Goal: Contribute content: Contribute content

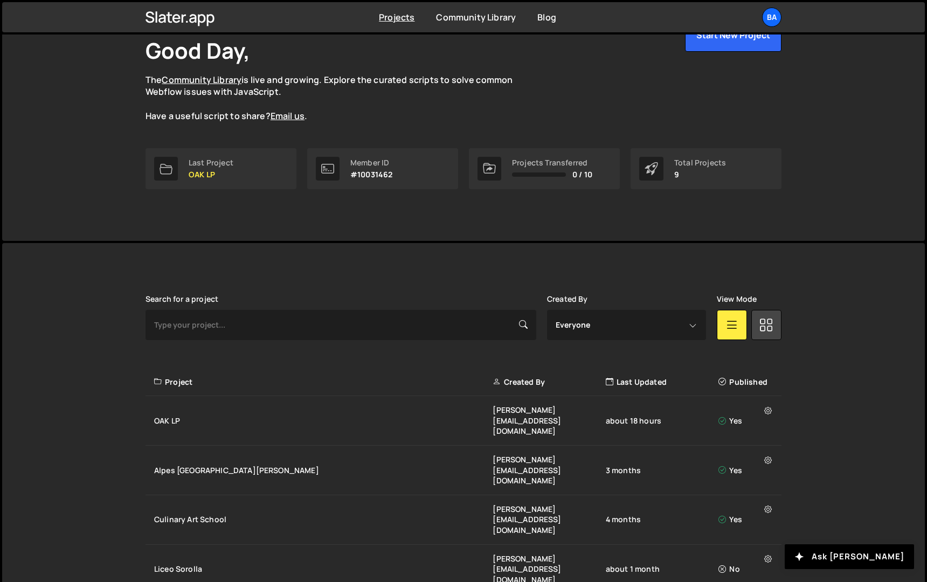
scroll to position [71, 0]
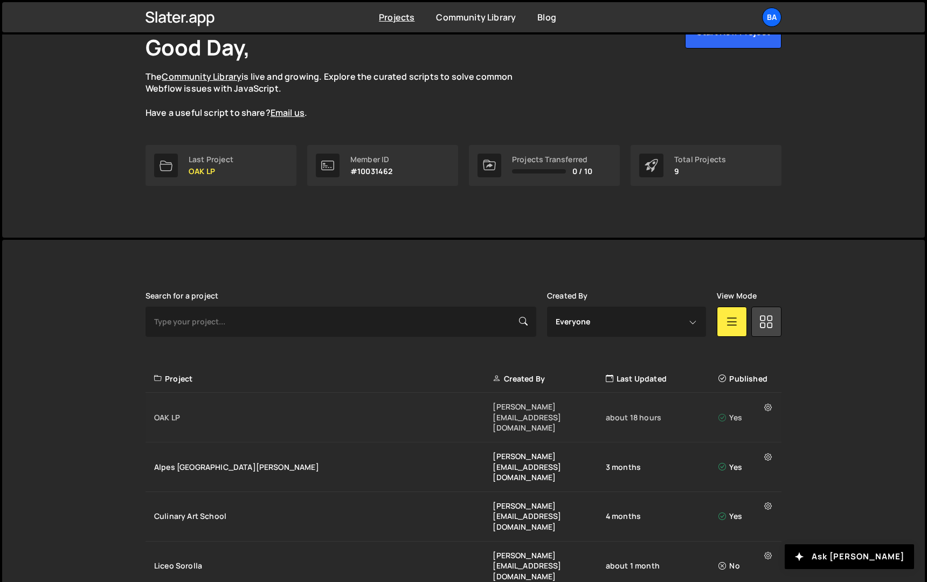
click at [235, 412] on div "OAK LP" at bounding box center [323, 417] width 338 height 11
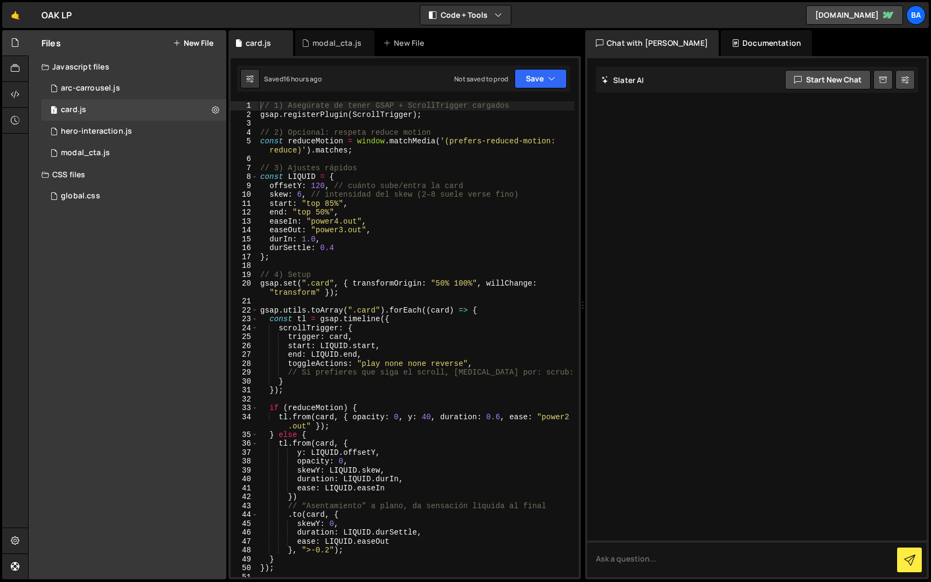
click at [192, 40] on button "New File" at bounding box center [193, 43] width 40 height 9
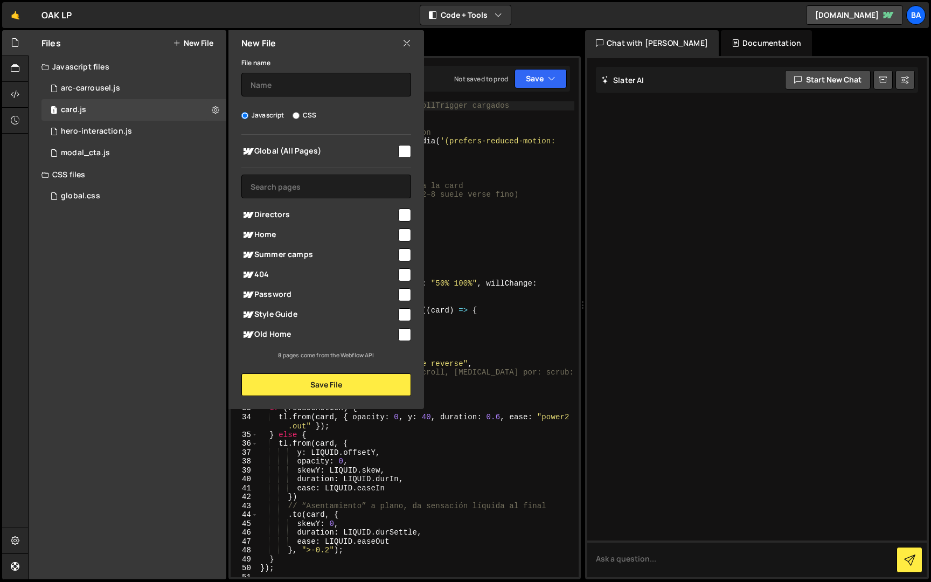
click at [407, 214] on input "checkbox" at bounding box center [404, 214] width 13 height 13
checkbox input "true"
click at [298, 89] on input "text" at bounding box center [326, 85] width 170 height 24
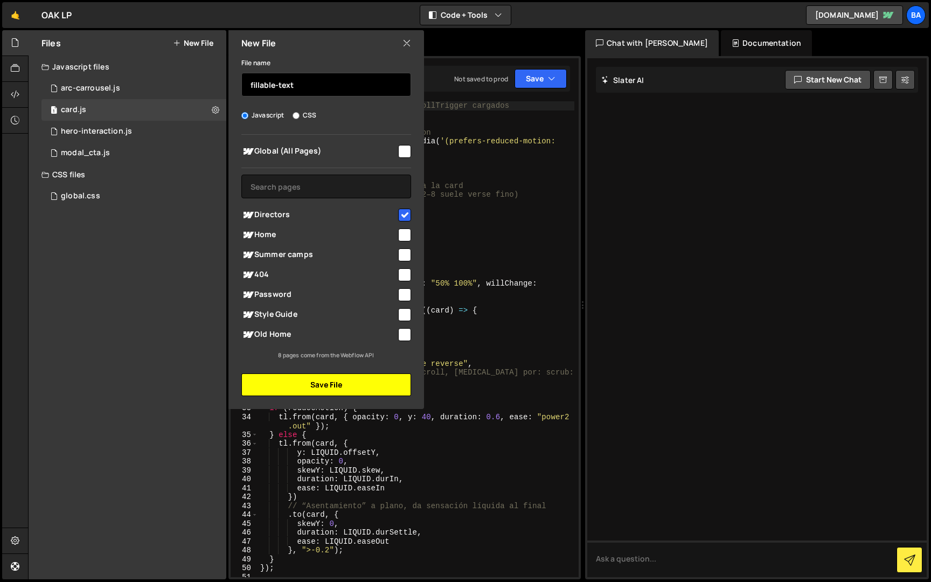
type input "fillable-text"
click at [321, 385] on button "Save File" at bounding box center [326, 384] width 170 height 23
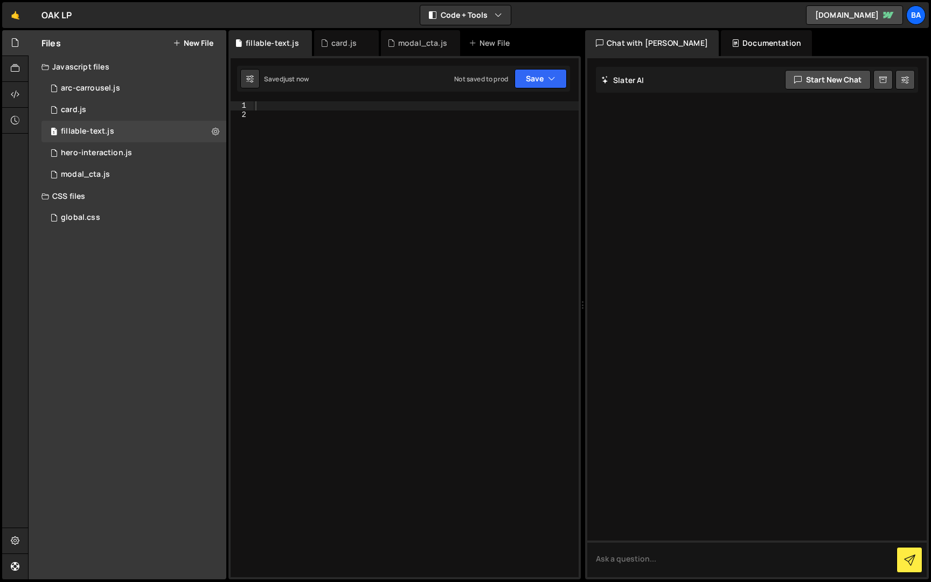
click at [281, 110] on div at bounding box center [415, 347] width 325 height 493
click at [276, 106] on div at bounding box center [415, 347] width 325 height 493
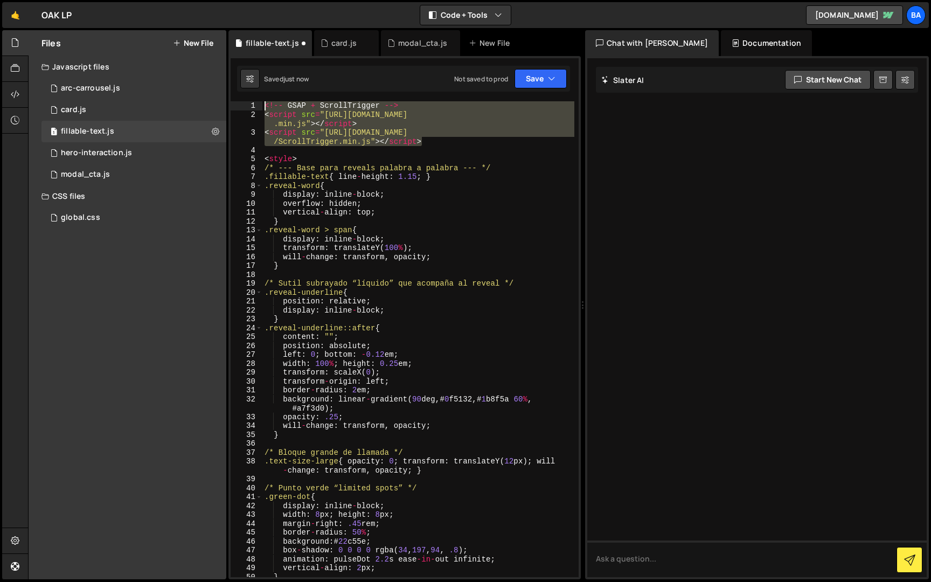
drag, startPoint x: 448, startPoint y: 143, endPoint x: 257, endPoint y: 103, distance: 195.3
click at [257, 103] on div "1 2 3 4 5 6 7 8 9 10 11 12 13 14 15 16 17 18 19 20 21 22 23 24 25 26 27 28 29 3…" at bounding box center [405, 339] width 348 height 476
type textarea "<!-- GSAP + ScrollTrigger --> <script src="[URL][DOMAIN_NAME]"></script>"
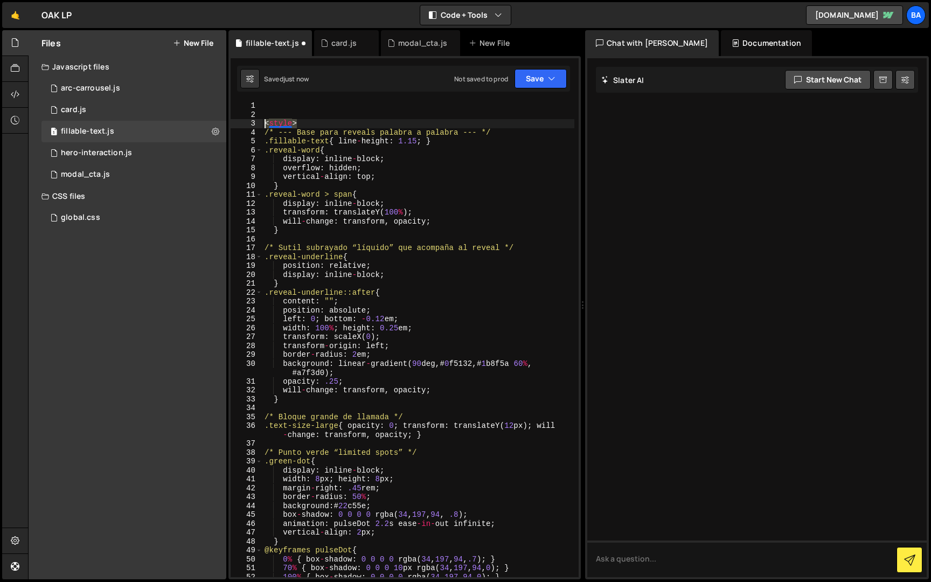
drag, startPoint x: 304, startPoint y: 123, endPoint x: 252, endPoint y: 122, distance: 51.7
click at [252, 122] on div "1 2 3 4 5 6 7 8 9 10 11 12 13 14 15 16 17 18 19 20 21 22 23 24 25 26 27 28 29 3…" at bounding box center [405, 339] width 348 height 476
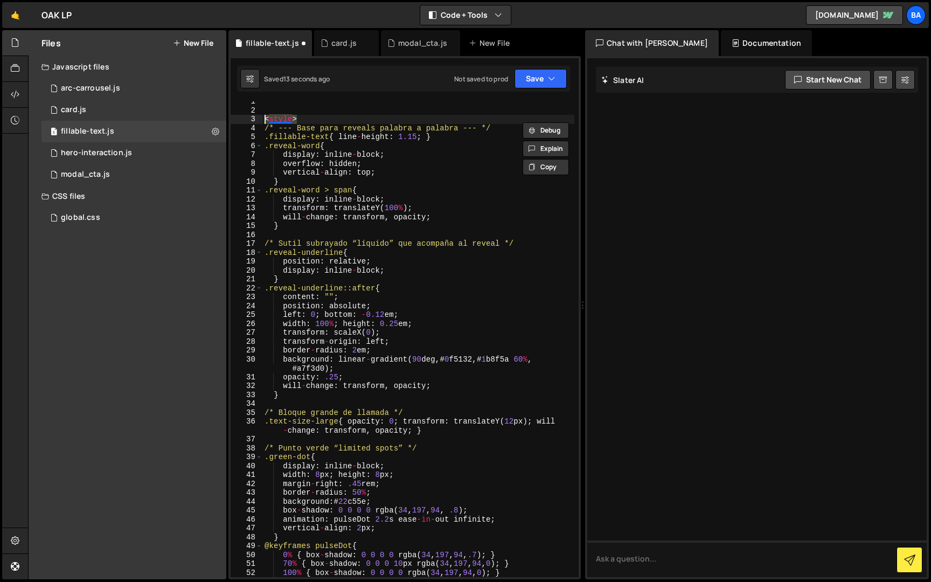
click at [264, 119] on div "< style > /* --- Base para reveals palabra a palabra --- */ .fillable-text { li…" at bounding box center [418, 343] width 312 height 493
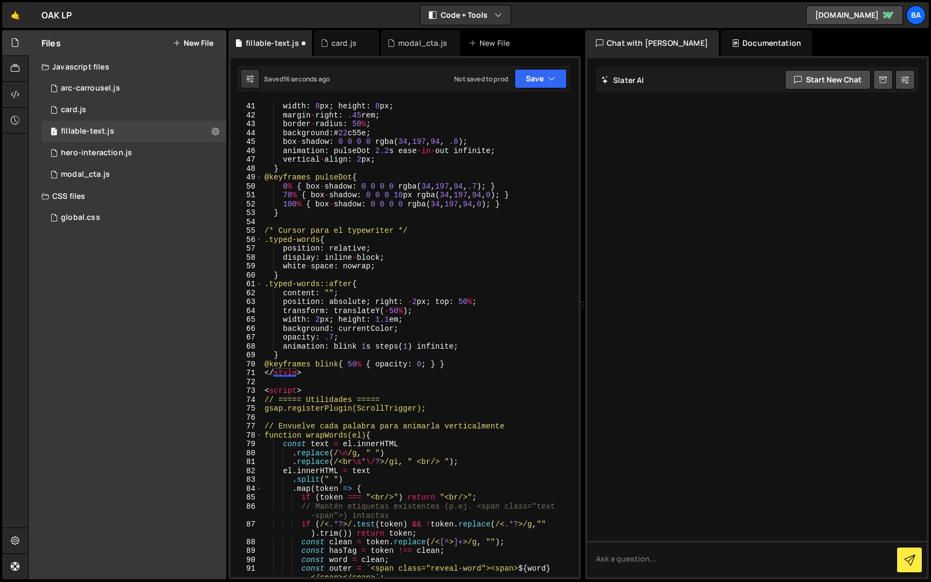
scroll to position [373, 0]
click at [314, 374] on div "width : 8 px ; height : 8 px ; margin - right : .45 rem ; border - radius : 50 …" at bounding box center [418, 347] width 312 height 493
type textarea "@keyframes blink { 50% { opacity: 0; } } </style>"
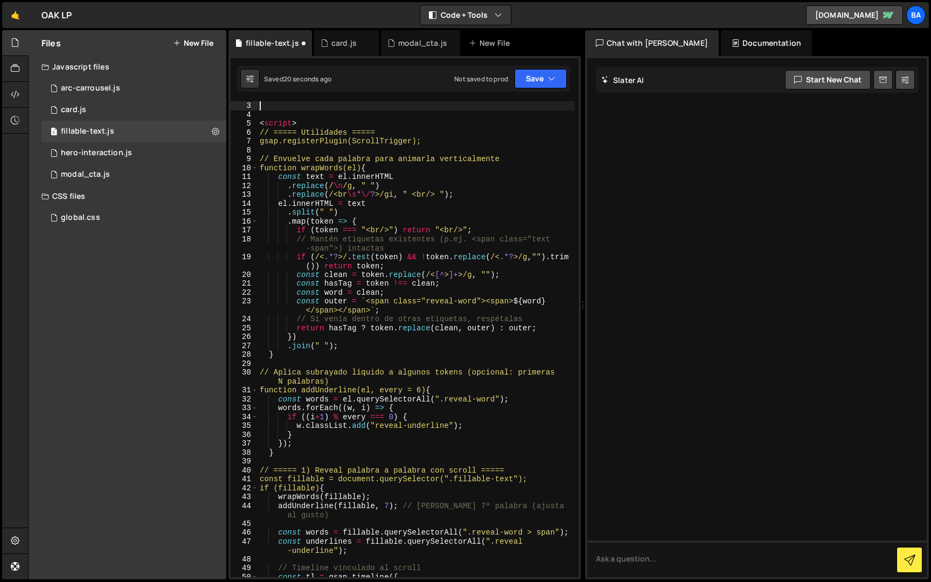
scroll to position [0, 0]
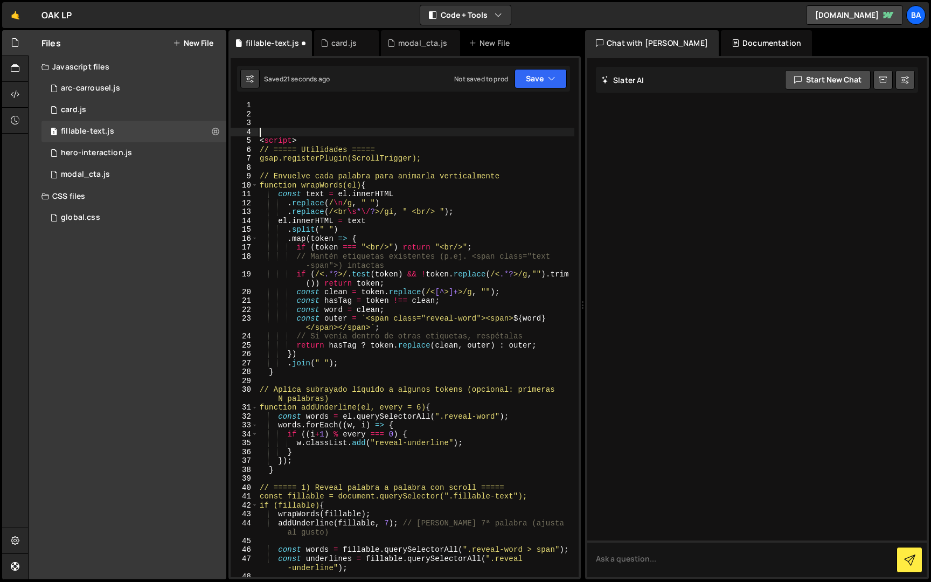
drag, startPoint x: 313, startPoint y: 136, endPoint x: 255, endPoint y: 136, distance: 57.6
click at [255, 136] on div "1 2 3 4 5 6 7 8 9 10 11 12 13 14 15 16 17 18 19 20 21 22 23 24 25 26 27 28 29 3…" at bounding box center [405, 339] width 348 height 476
click at [305, 140] on div "< script > // ===== Utilidades ===== gsap.registerPlugin(ScrollTrigger); // Env…" at bounding box center [416, 347] width 317 height 493
type textarea "<"
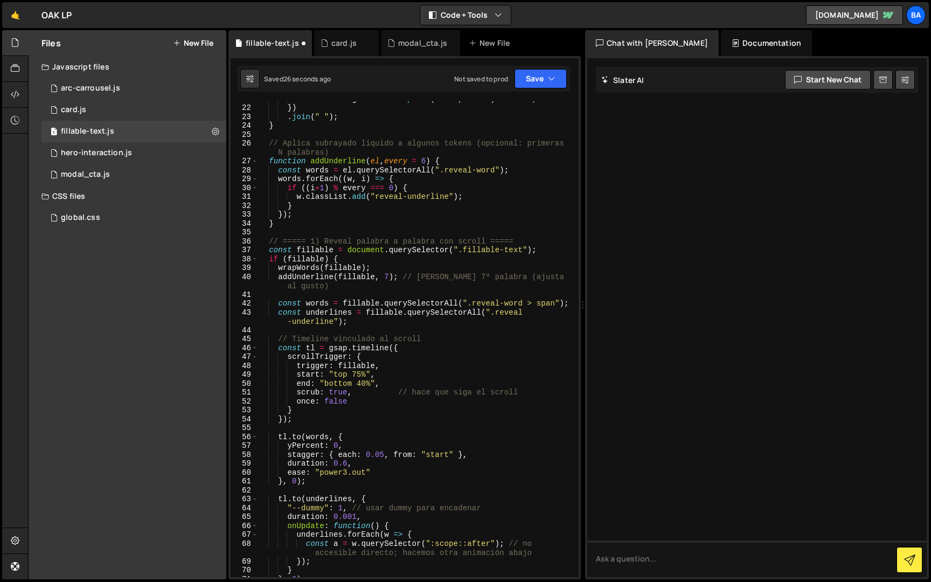
scroll to position [486, 0]
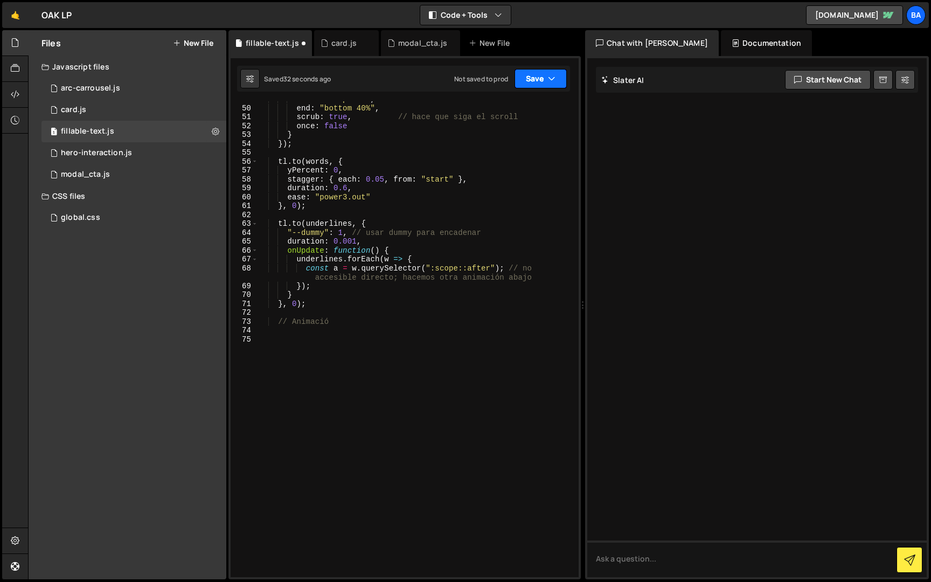
click at [551, 74] on icon "button" at bounding box center [552, 78] width 8 height 11
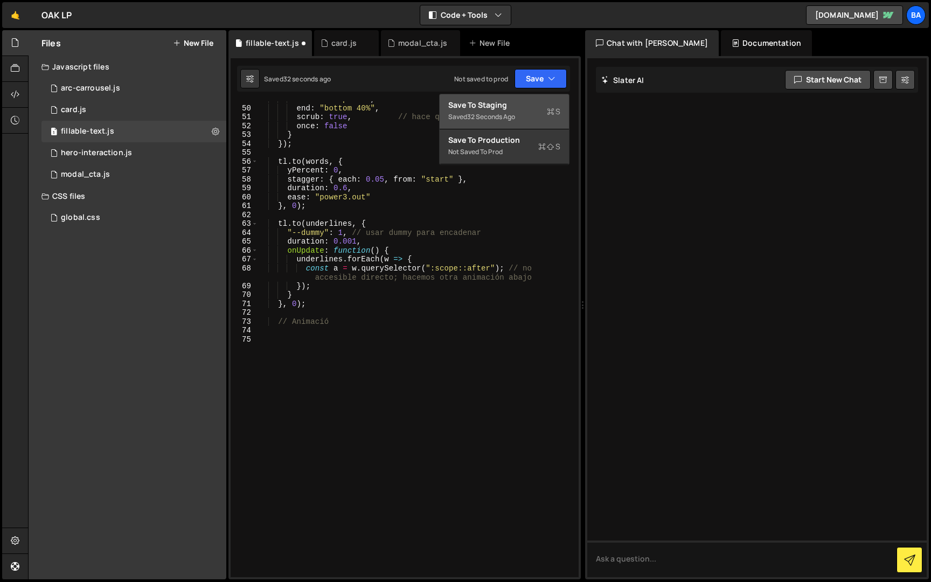
click at [524, 100] on div "Save to Staging S" at bounding box center [504, 105] width 112 height 11
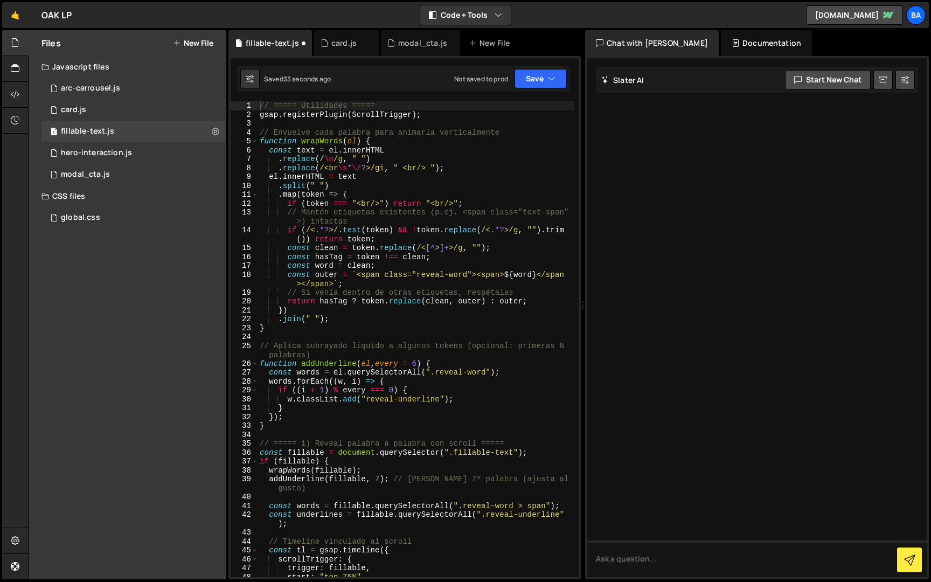
scroll to position [0, 0]
click at [97, 214] on div "global.css" at bounding box center [80, 218] width 39 height 10
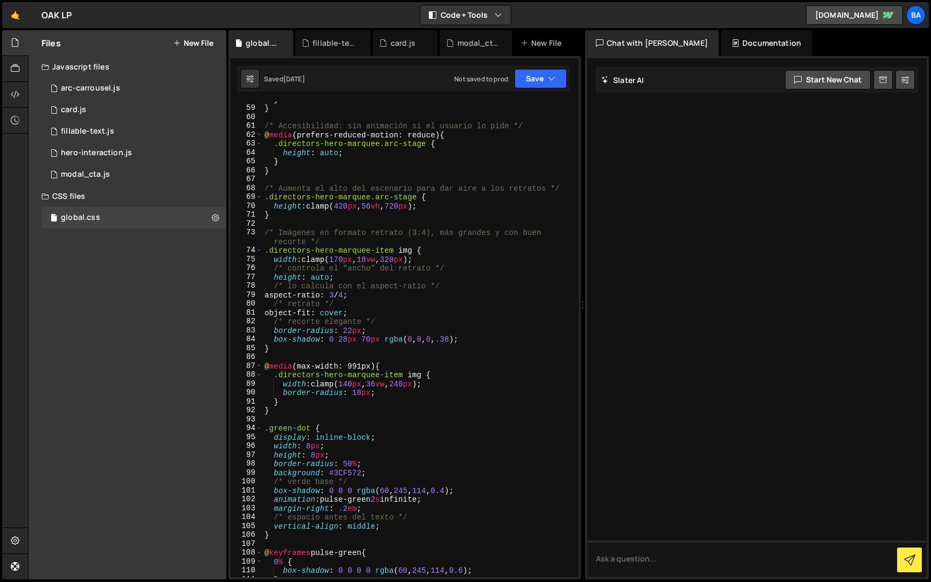
scroll to position [720, 0]
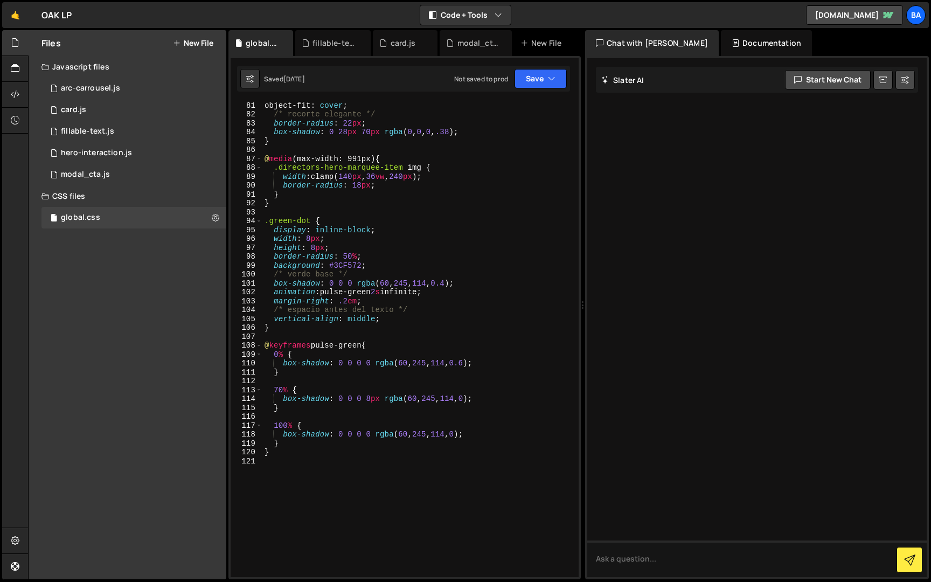
click at [332, 472] on div "object-fit : cover ; /* recorte elegante */ border-radius : 22 px ; box-shadow …" at bounding box center [418, 347] width 312 height 493
paste textarea "</style>"
type textarea "</style>"
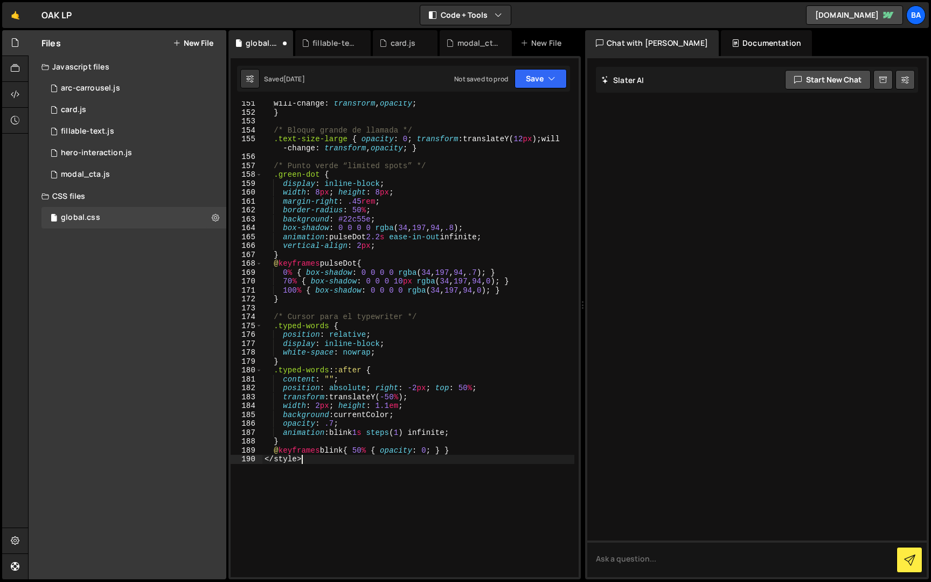
scroll to position [1356, 0]
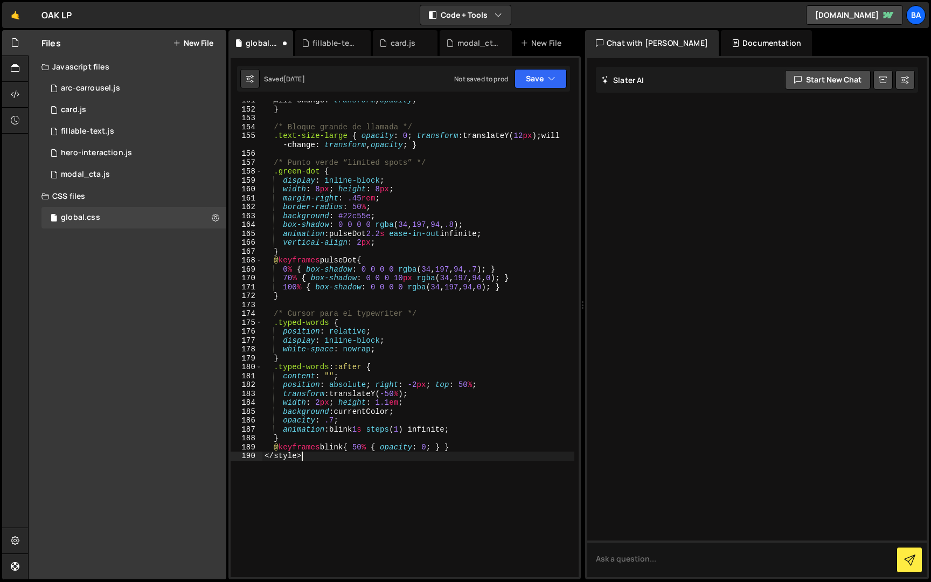
drag, startPoint x: 305, startPoint y: 458, endPoint x: 239, endPoint y: 458, distance: 66.8
click at [239, 458] on div "</style> 151 152 153 154 155 156 157 158 159 160 161 162 163 164 165 166 167 16…" at bounding box center [405, 339] width 348 height 476
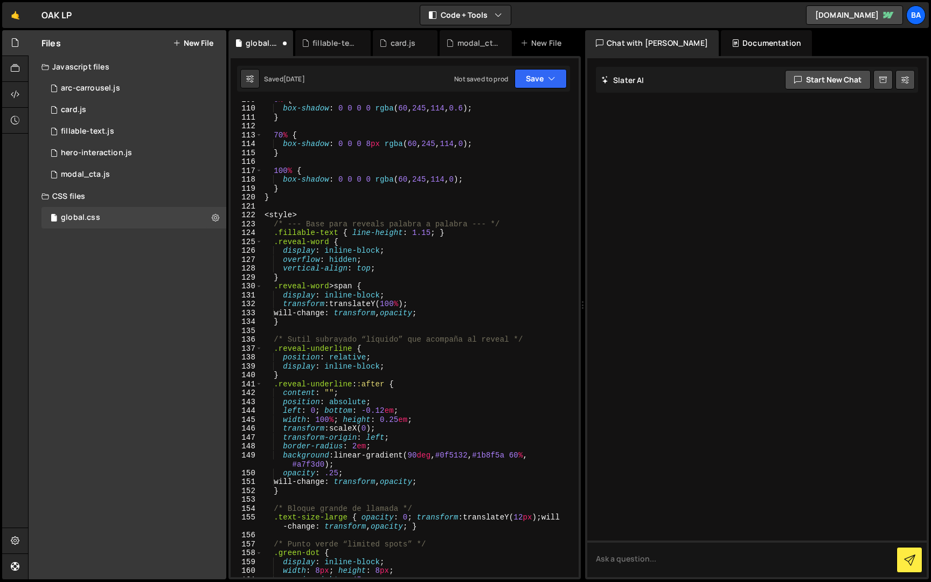
scroll to position [975, 0]
drag, startPoint x: 305, startPoint y: 215, endPoint x: 228, endPoint y: 215, distance: 77.0
click at [228, 215] on div "Files New File Javascript files 1 arc-carrousel.js 0 1 card.js 0 1 fillable-tex…" at bounding box center [479, 305] width 903 height 550
type textarea "<style>"
click at [543, 79] on button "Save" at bounding box center [540, 78] width 52 height 19
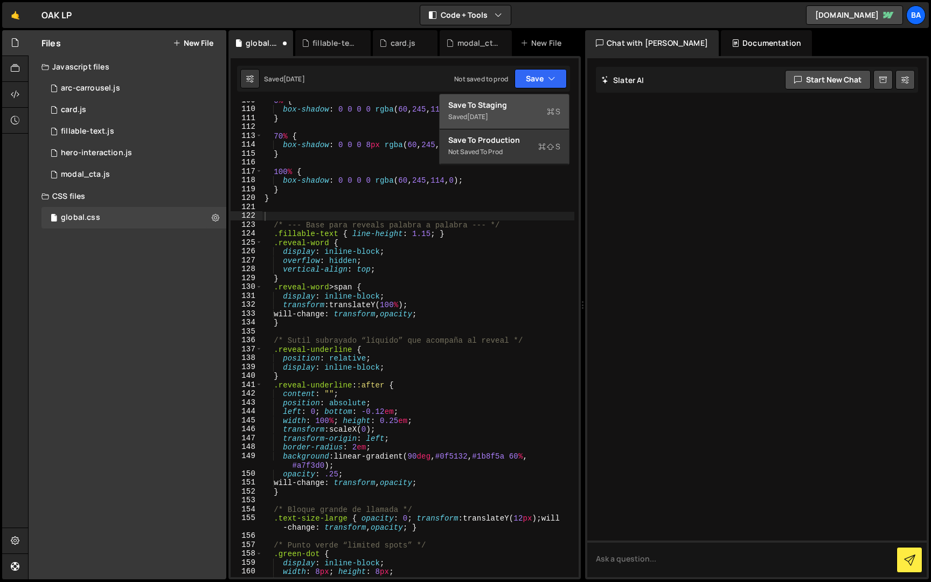
click at [490, 110] on div "Saved [DATE]" at bounding box center [504, 116] width 112 height 13
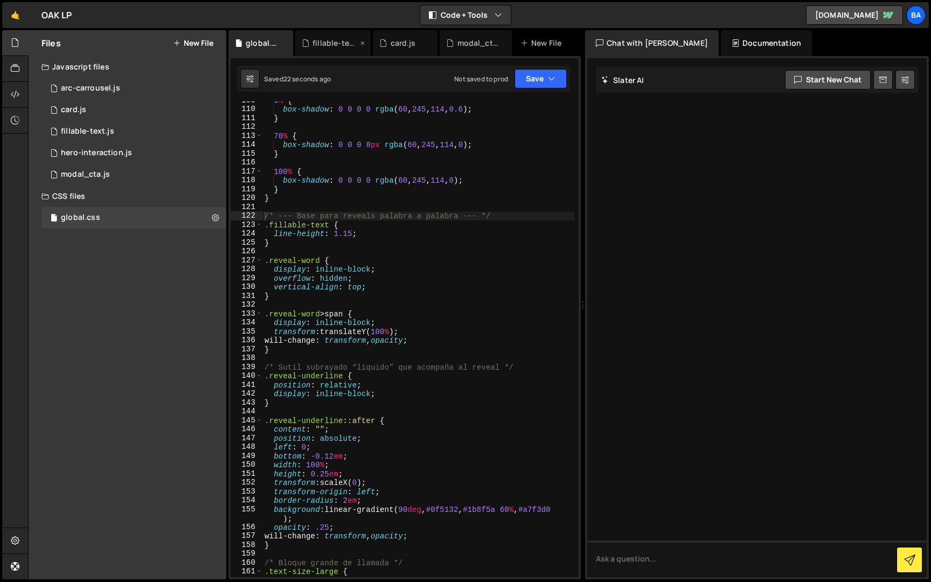
click at [333, 40] on div "fillable-text.js" at bounding box center [334, 43] width 45 height 11
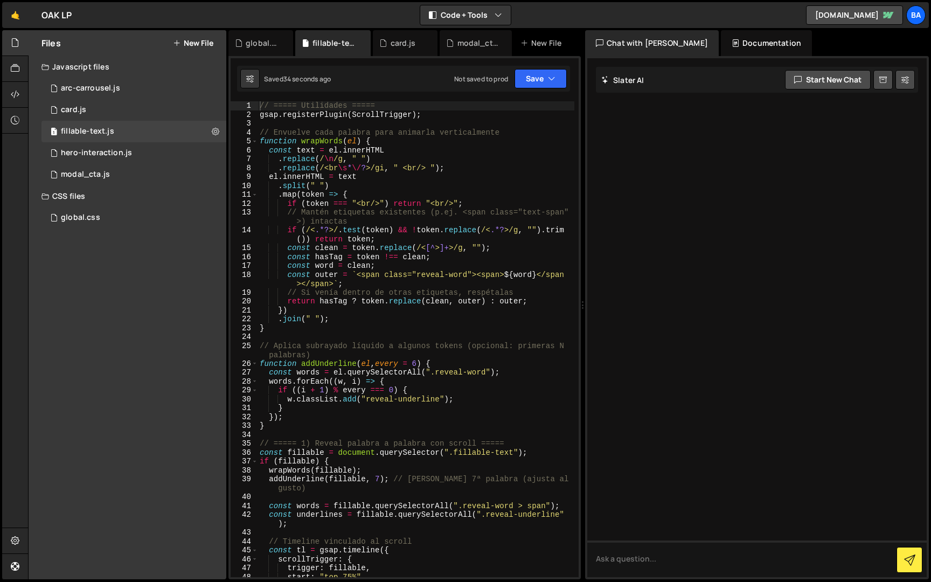
click at [385, 238] on div "// ===== Utilidades ===== gsap . registerPlugin ( ScrollTrigger ) ; // Envuelve…" at bounding box center [416, 347] width 317 height 493
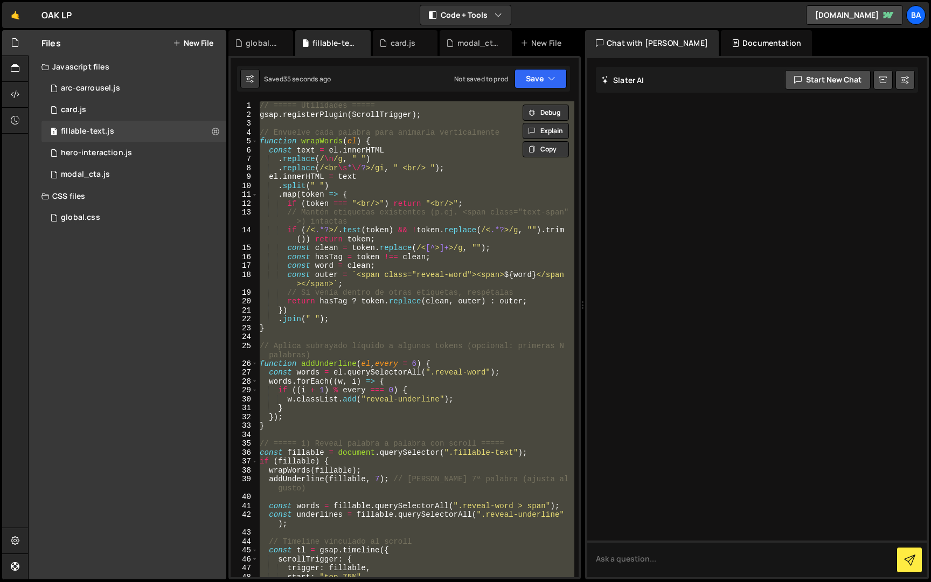
paste textarea "}"
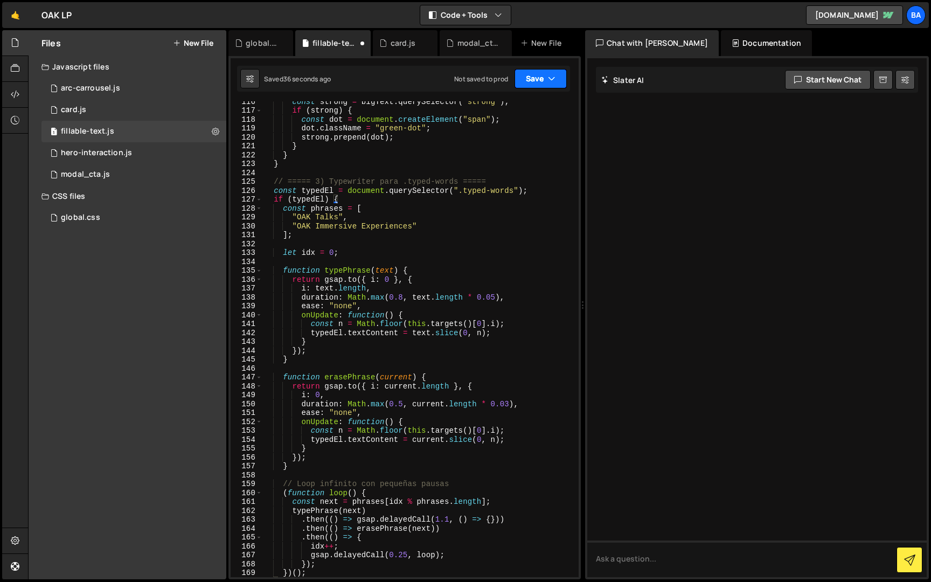
click at [537, 83] on button "Save" at bounding box center [540, 78] width 52 height 19
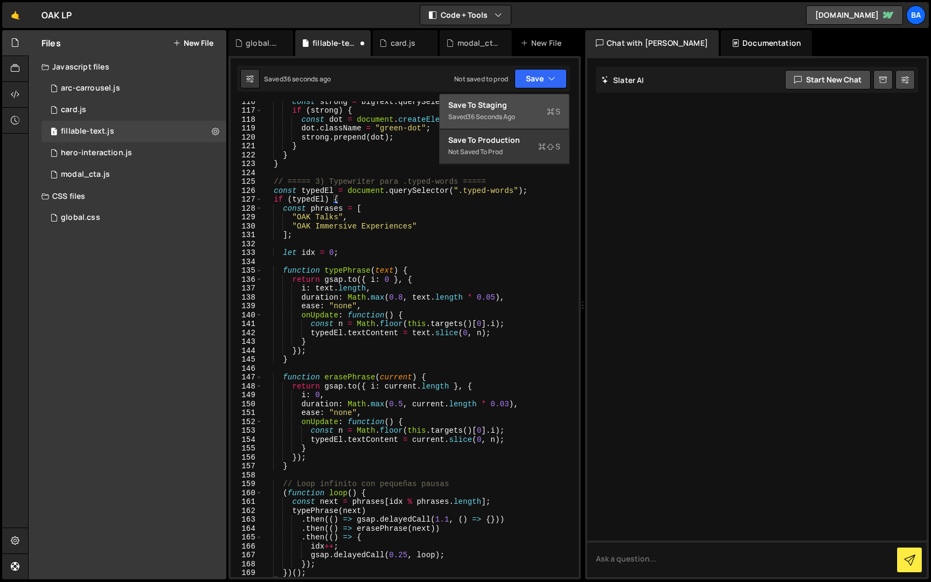
click at [507, 101] on div "Save to Staging S" at bounding box center [504, 105] width 112 height 11
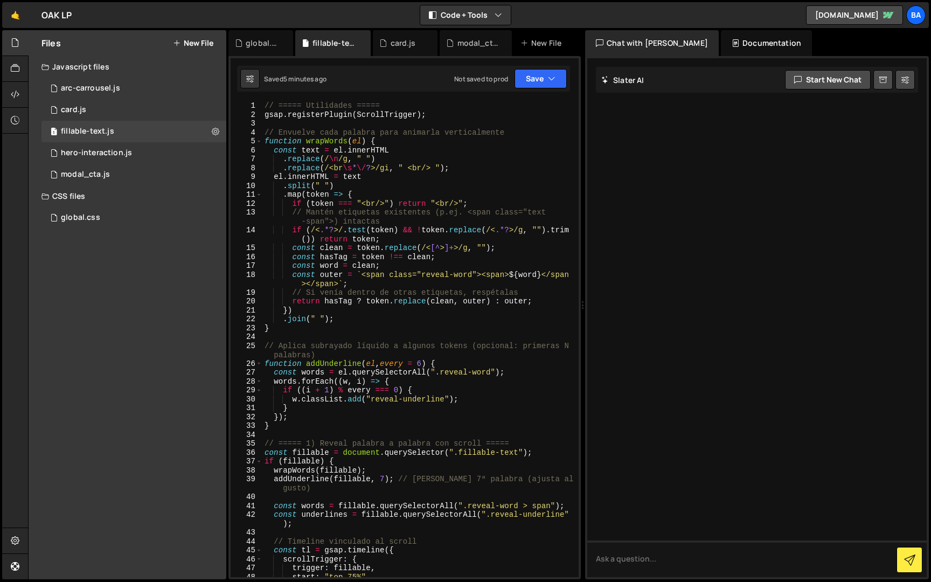
scroll to position [0, 0]
drag, startPoint x: 440, startPoint y: 116, endPoint x: 257, endPoint y: 107, distance: 182.9
click at [257, 107] on div "gsap.registerPlugin(ScrollTrigger); 1 2 3 4 5 6 7 8 9 10 11 12 13 14 15 16 17 1…" at bounding box center [405, 339] width 348 height 476
type textarea "// ===== Utilidades ===== gsap.registerPlugin(ScrollTrigger);"
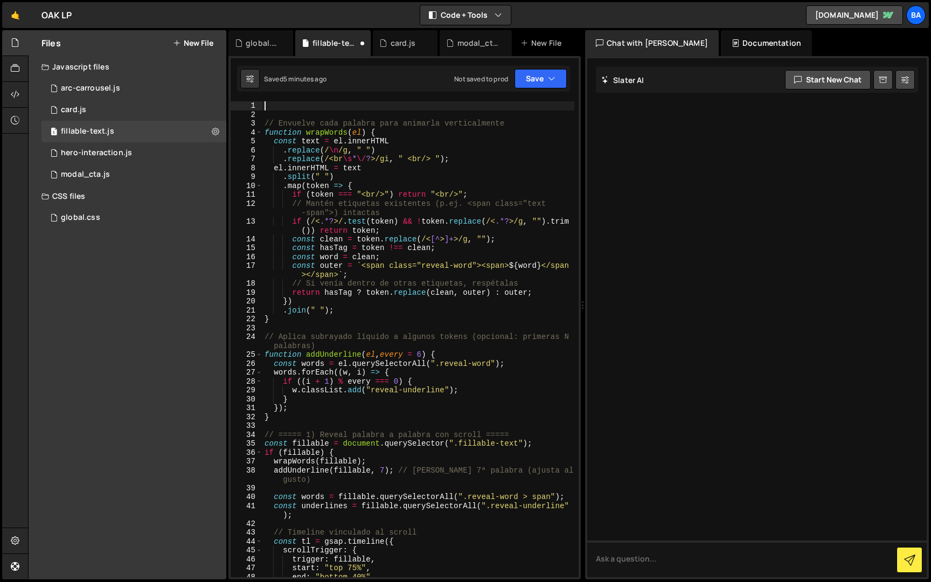
click at [506, 73] on div "Not saved to prod Upgrade to Edit Save Save to Staging S Saved 5 minutes ago Sa…" at bounding box center [510, 78] width 113 height 19
click at [537, 76] on button "Save" at bounding box center [540, 78] width 52 height 19
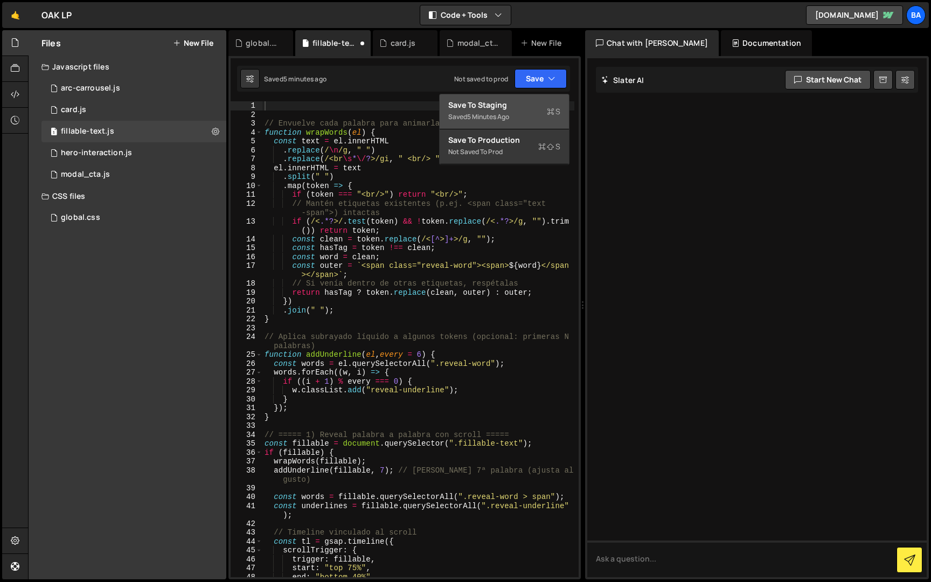
click at [488, 114] on div "5 minutes ago" at bounding box center [488, 116] width 42 height 9
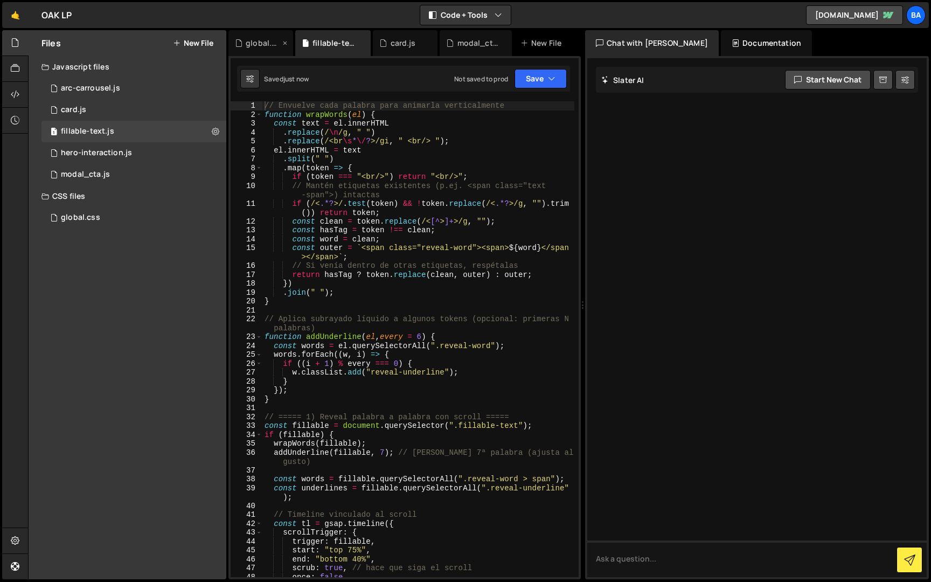
click at [253, 43] on div "global.css" at bounding box center [263, 43] width 34 height 11
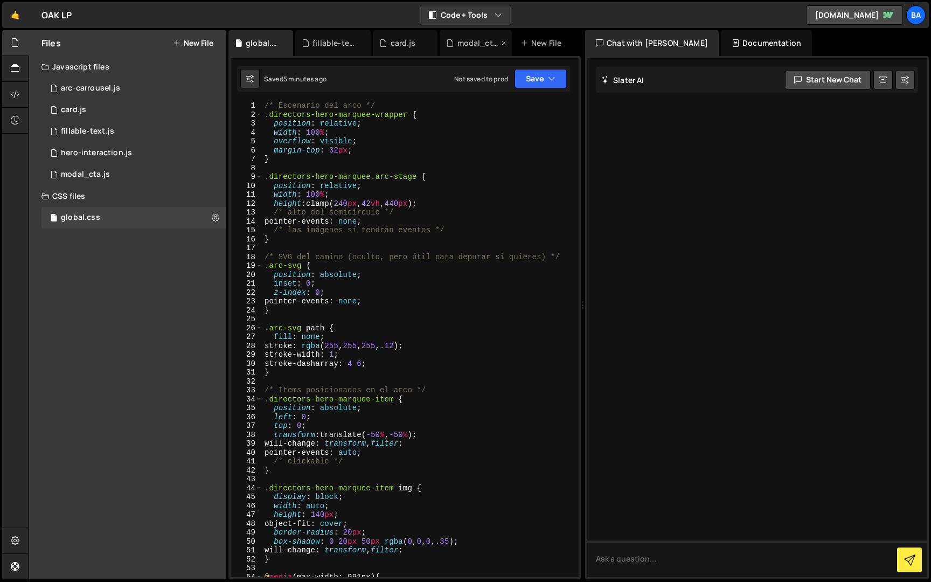
click at [474, 47] on div "modal_cta.js" at bounding box center [477, 43] width 41 height 11
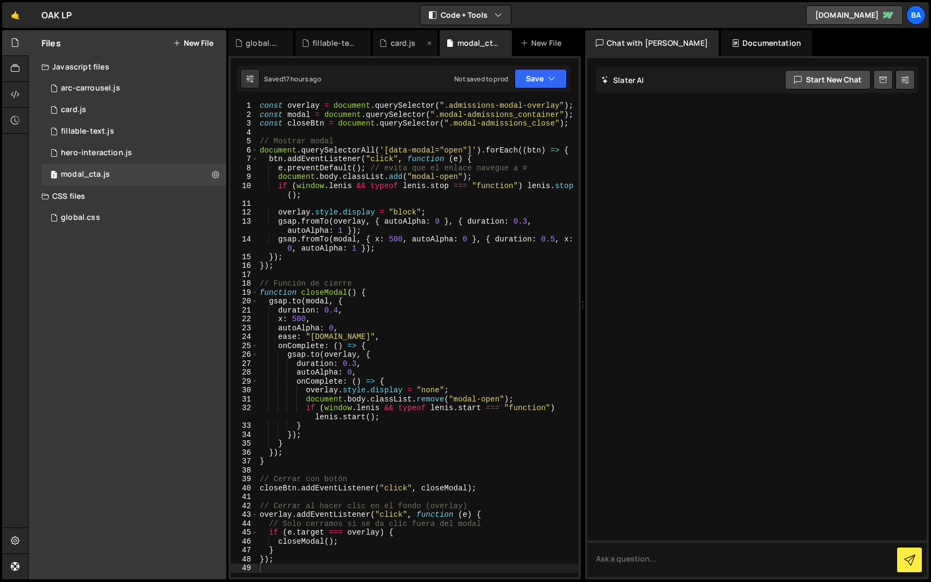
click at [394, 45] on div "card.js" at bounding box center [403, 43] width 25 height 11
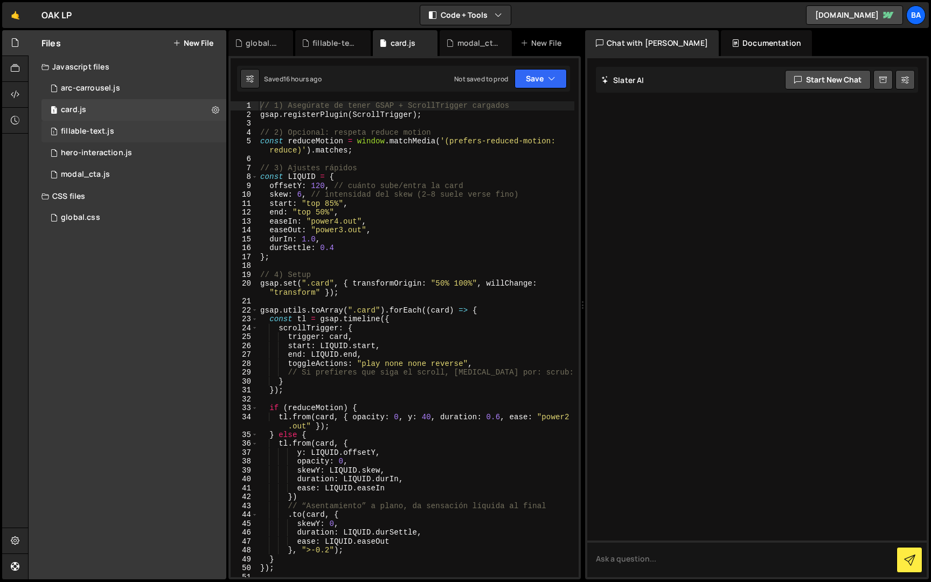
click at [98, 135] on div "fillable-text.js" at bounding box center [87, 132] width 53 height 10
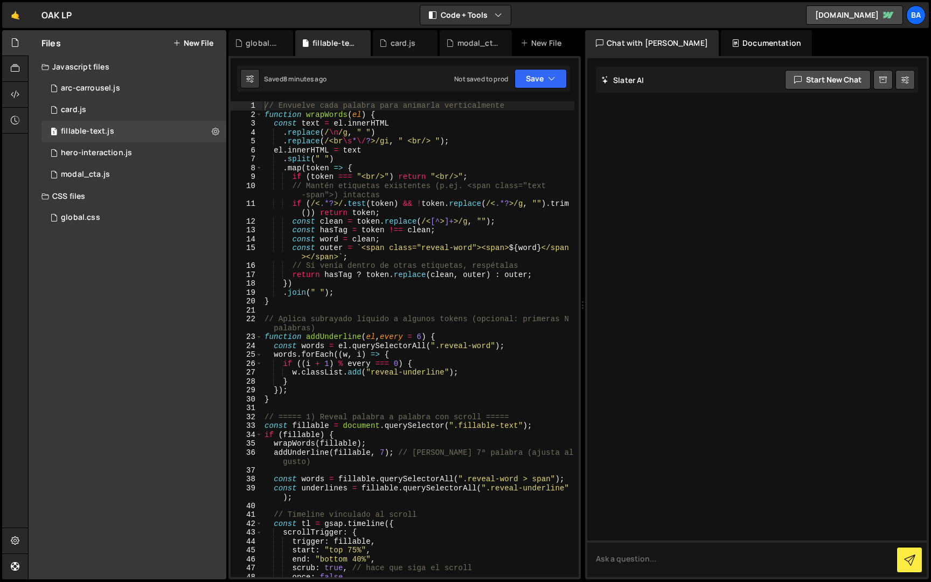
click at [345, 246] on div "// Envuelve cada palabra para animarla verticalmente function wrapWords ( el ) …" at bounding box center [418, 347] width 312 height 493
click at [560, 84] on button "Save" at bounding box center [540, 78] width 52 height 19
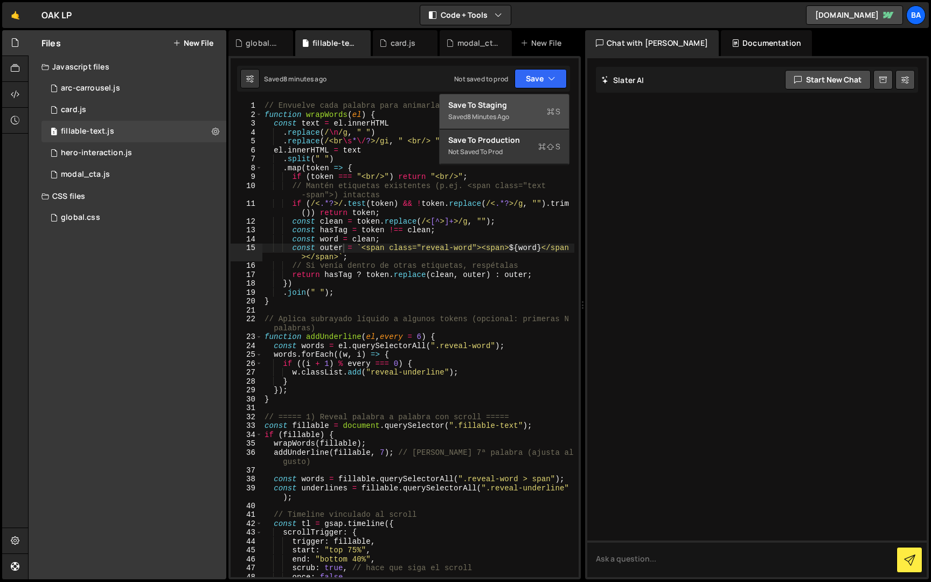
click at [333, 145] on div "// Envuelve cada palabra para animarla verticalmente function wrapWords ( el ) …" at bounding box center [418, 347] width 312 height 493
type textarea ".replace(/<br\s*\/?>/gi, " <br/> ");"
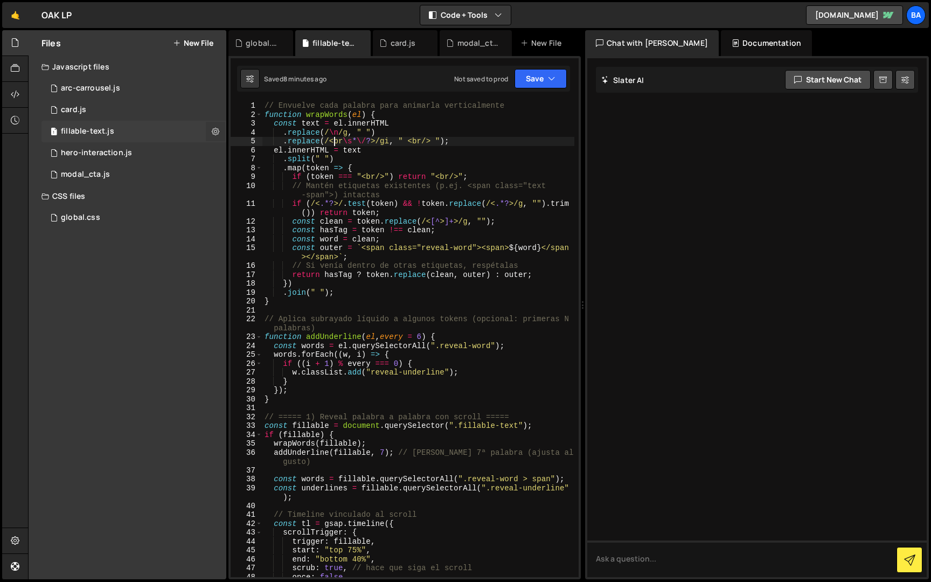
click at [217, 129] on icon at bounding box center [216, 131] width 8 height 10
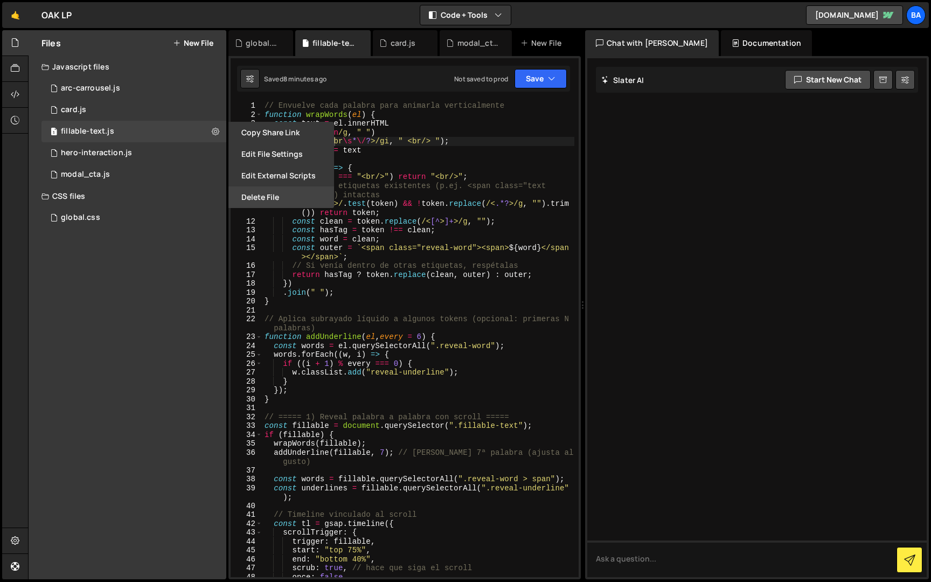
click at [266, 198] on button "Delete File" at bounding box center [281, 197] width 106 height 22
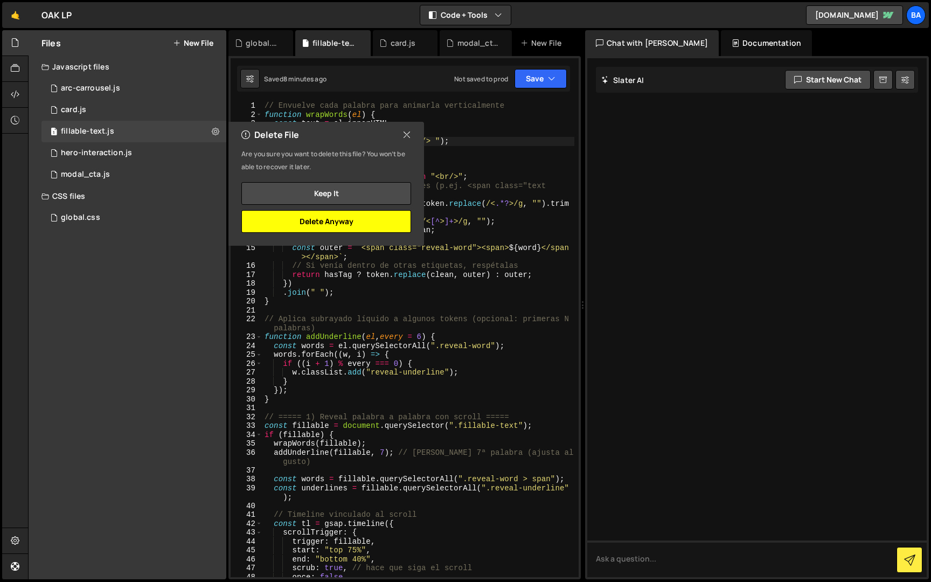
click at [357, 219] on button "Delete Anyway" at bounding box center [326, 221] width 170 height 23
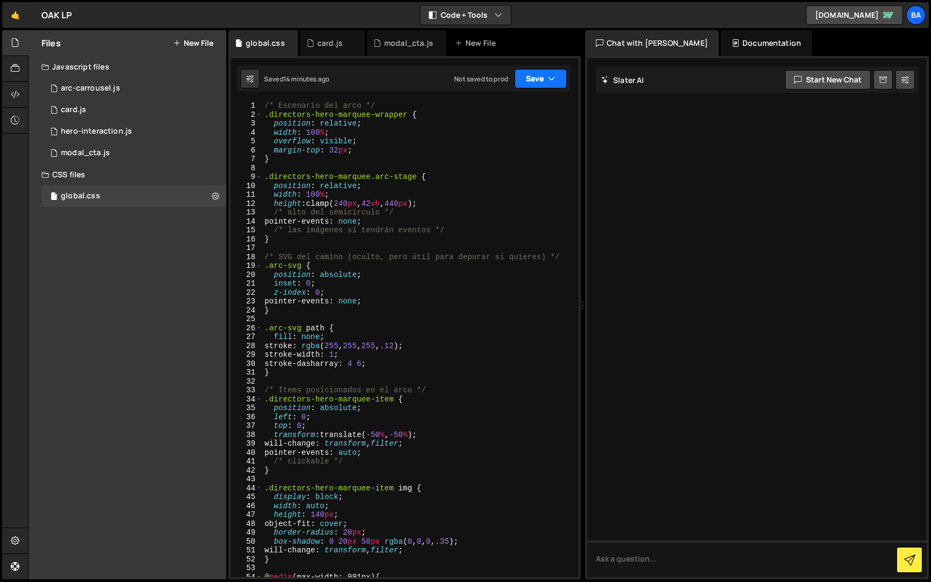
click at [538, 86] on button "Save" at bounding box center [540, 78] width 52 height 19
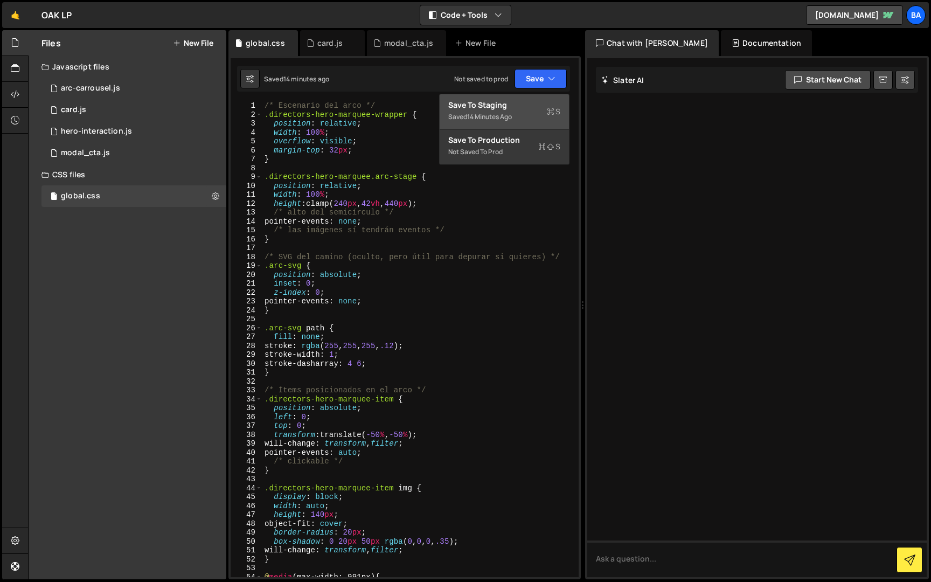
click at [500, 112] on div "Saved 14 minutes ago" at bounding box center [504, 116] width 112 height 13
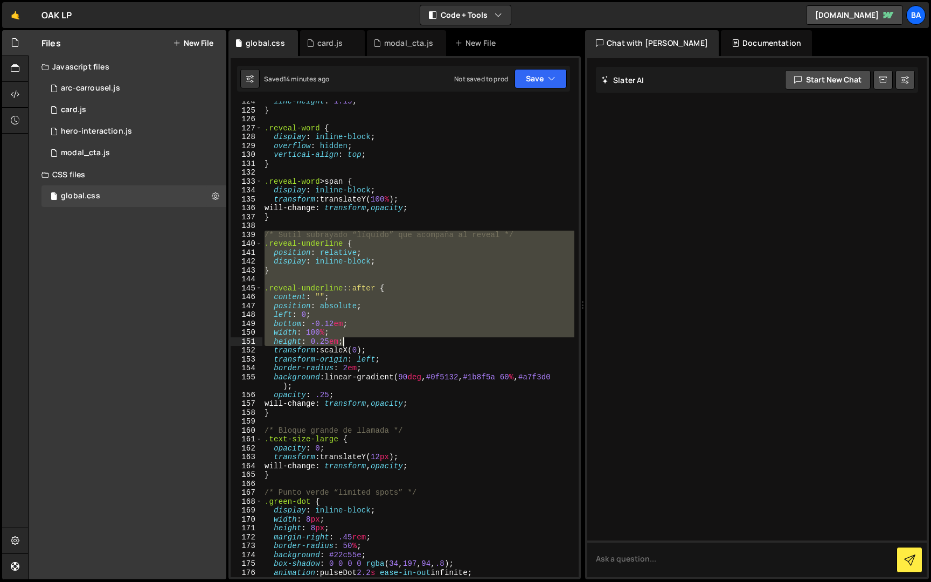
scroll to position [1160, 0]
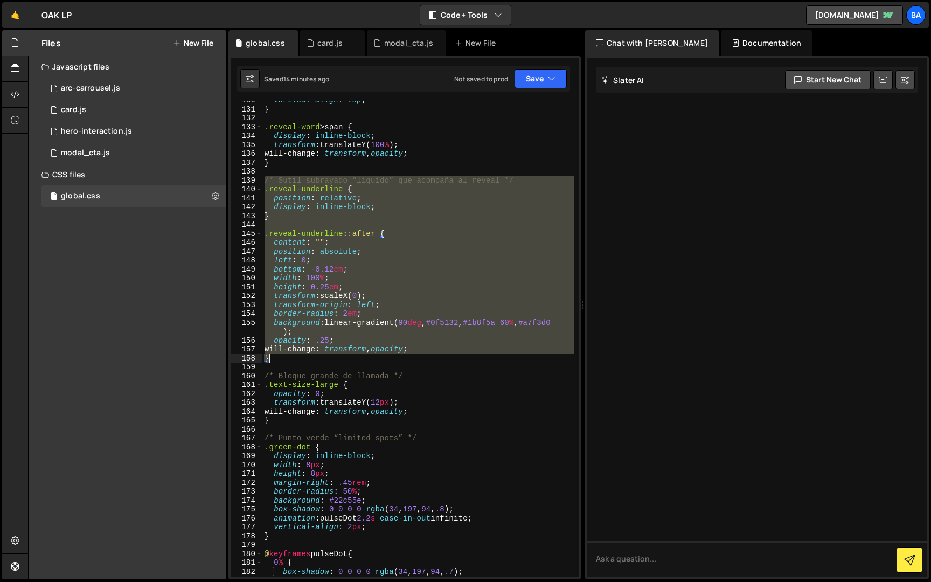
drag, startPoint x: 266, startPoint y: 254, endPoint x: 384, endPoint y: 391, distance: 180.3
click at [384, 391] on div "vertical-align : top ; } .reveal-word > span { display : inline-block ; transfo…" at bounding box center [418, 342] width 312 height 493
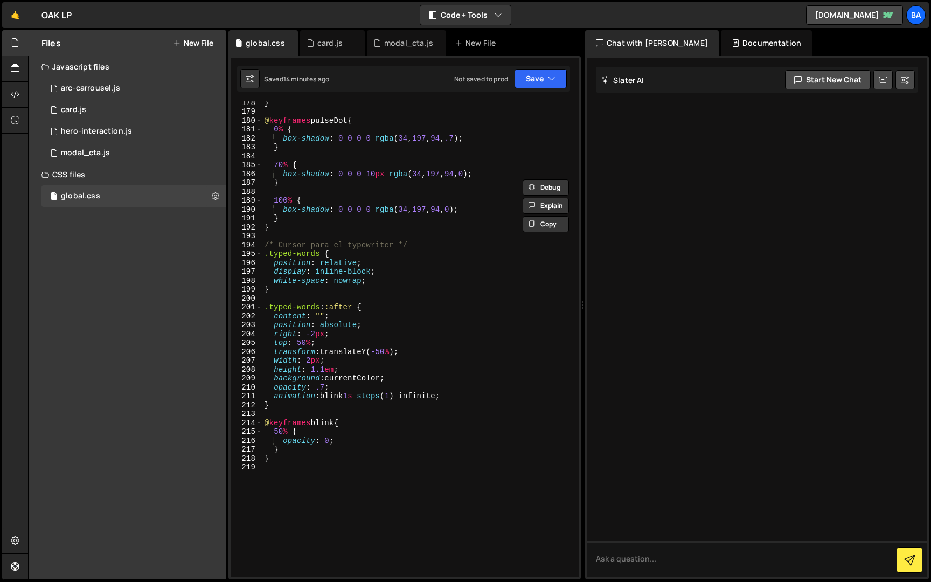
scroll to position [1597, 0]
click at [302, 472] on div "} @ keyframes pulseDot { 0 % { box-shadow : 0 0 0 0 rgba ( 34 , 197 , 94 , .7 )…" at bounding box center [418, 341] width 312 height 493
type textarea "}"
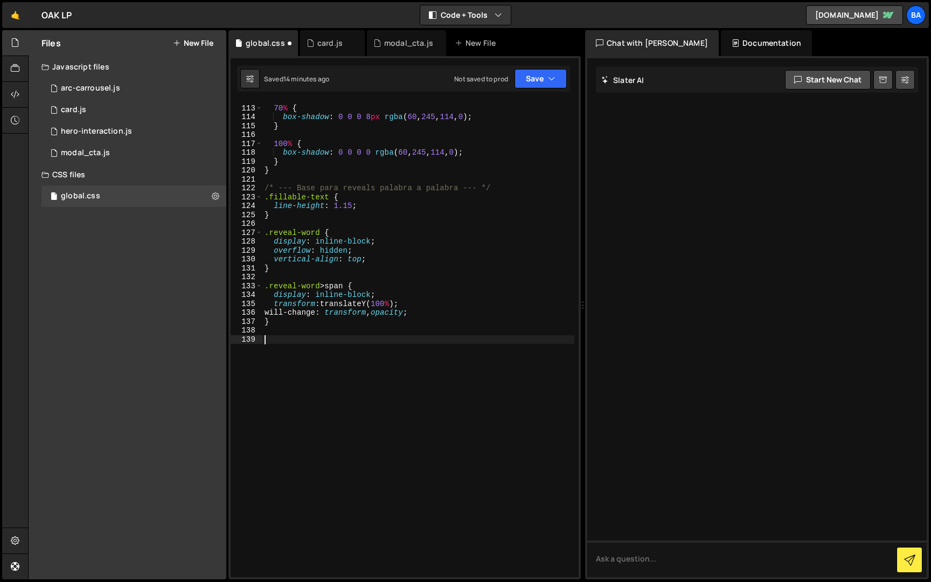
scroll to position [1002, 0]
click at [531, 77] on button "Save" at bounding box center [540, 78] width 52 height 19
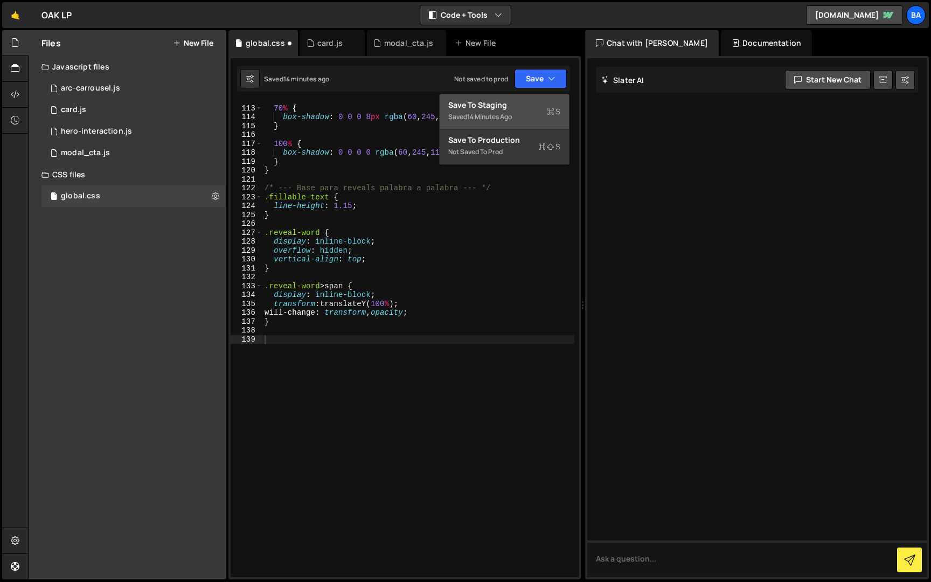
click at [496, 105] on div "Save to Staging S" at bounding box center [504, 105] width 112 height 11
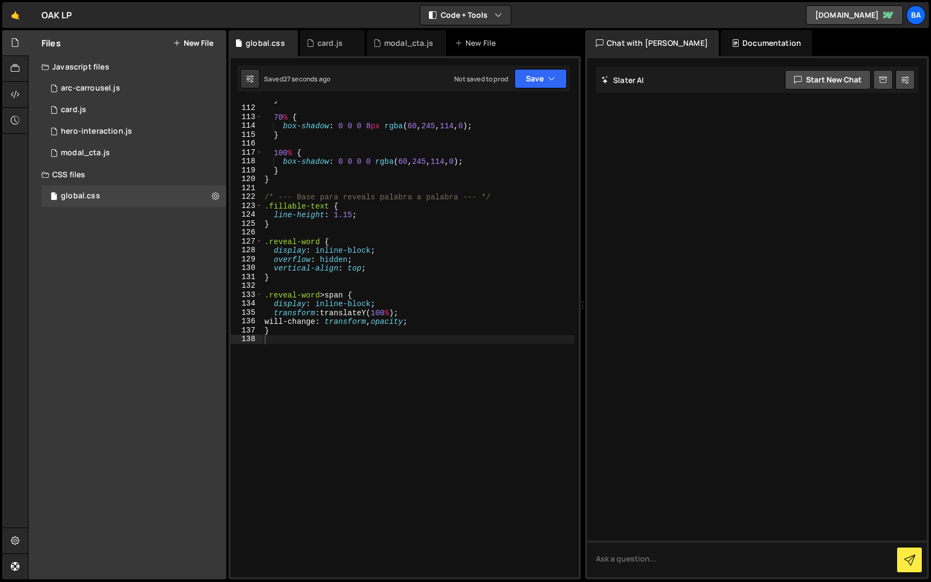
click at [405, 268] on div "} 70 % { box-shadow : 0 0 0 8 px rgba ( 60 , 245 , 114 , 0 ) ; } 100 % { box-sh…" at bounding box center [418, 341] width 312 height 493
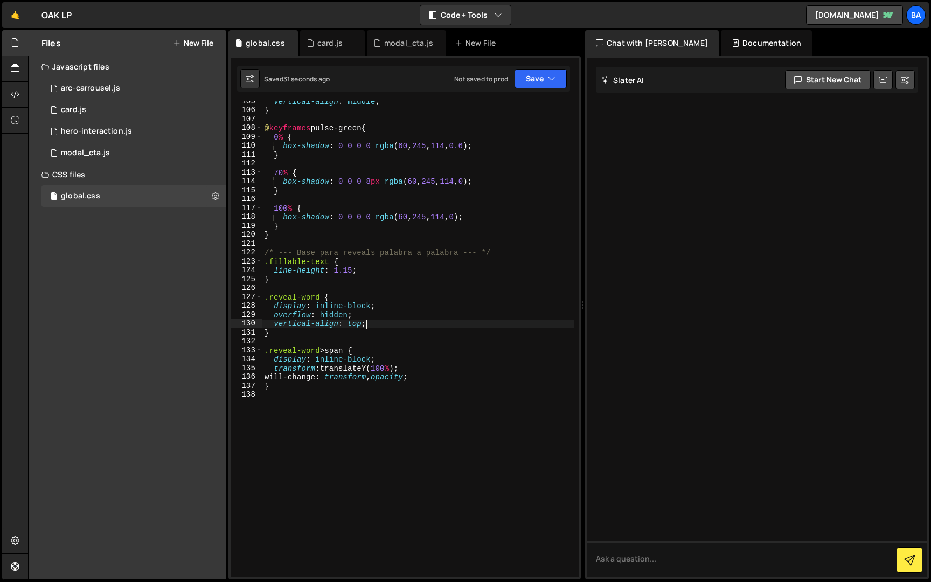
scroll to position [939, 0]
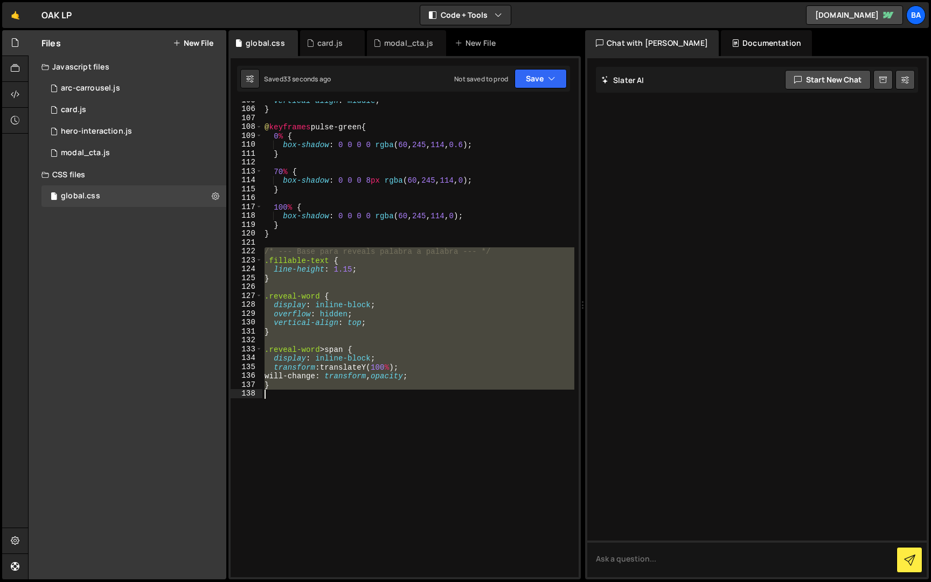
drag, startPoint x: 267, startPoint y: 252, endPoint x: 352, endPoint y: 390, distance: 161.9
click at [352, 390] on div "vertical-align : middle ; } @ keyframes pulse-green { 0 % { box-shadow : 0 0 0 …" at bounding box center [418, 342] width 312 height 493
type textarea "}"
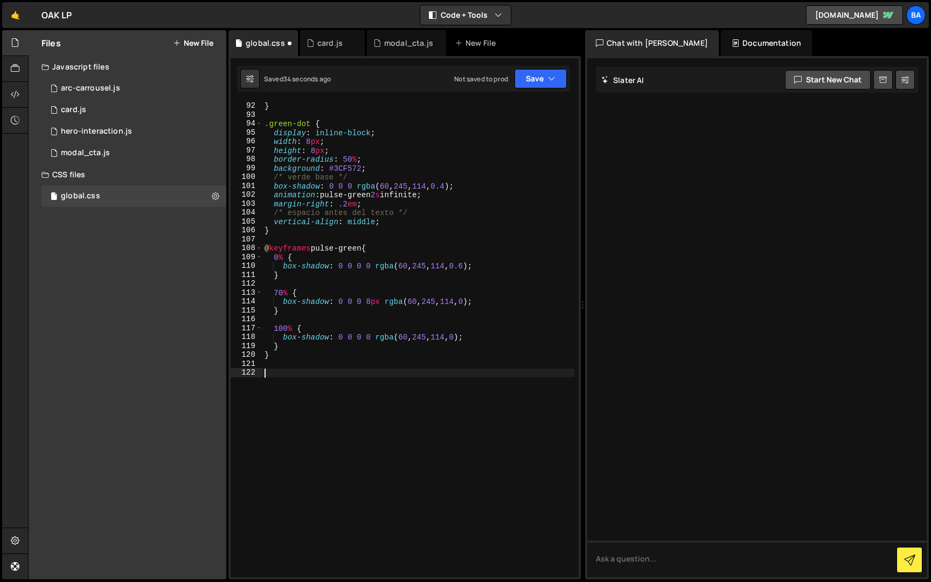
scroll to position [673, 0]
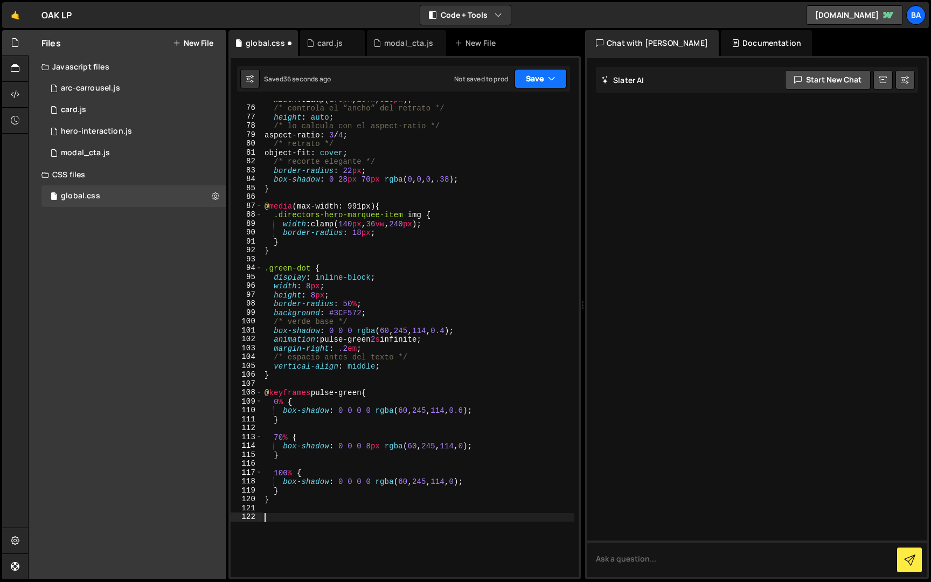
click at [552, 77] on icon "button" at bounding box center [552, 78] width 8 height 11
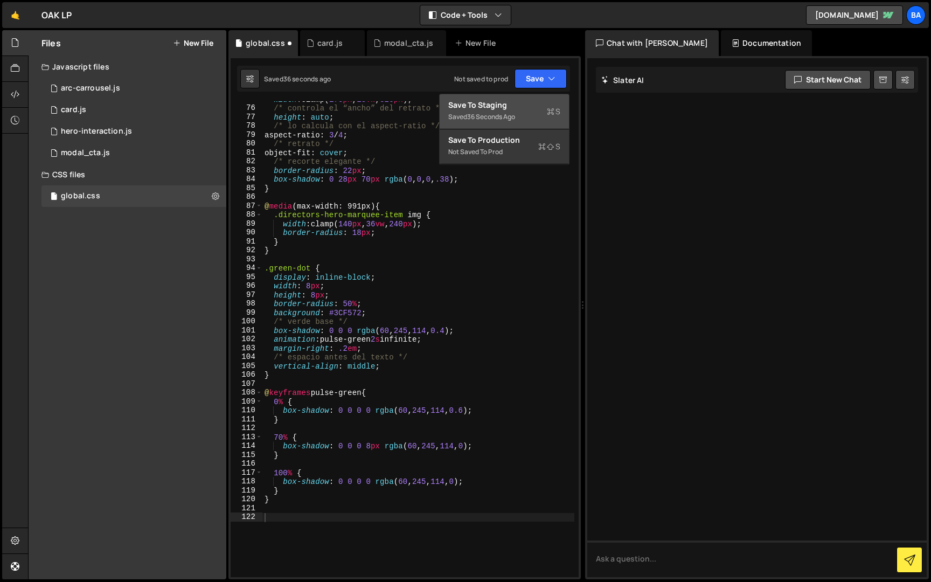
click at [493, 112] on div "36 seconds ago" at bounding box center [491, 116] width 48 height 9
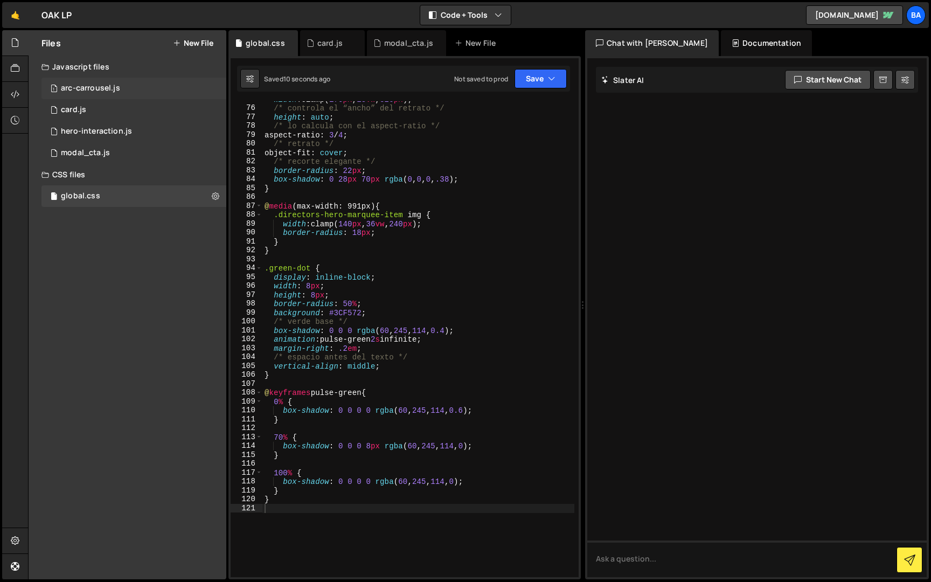
click at [85, 94] on div "1 arc-carrousel.js 0" at bounding box center [133, 89] width 185 height 22
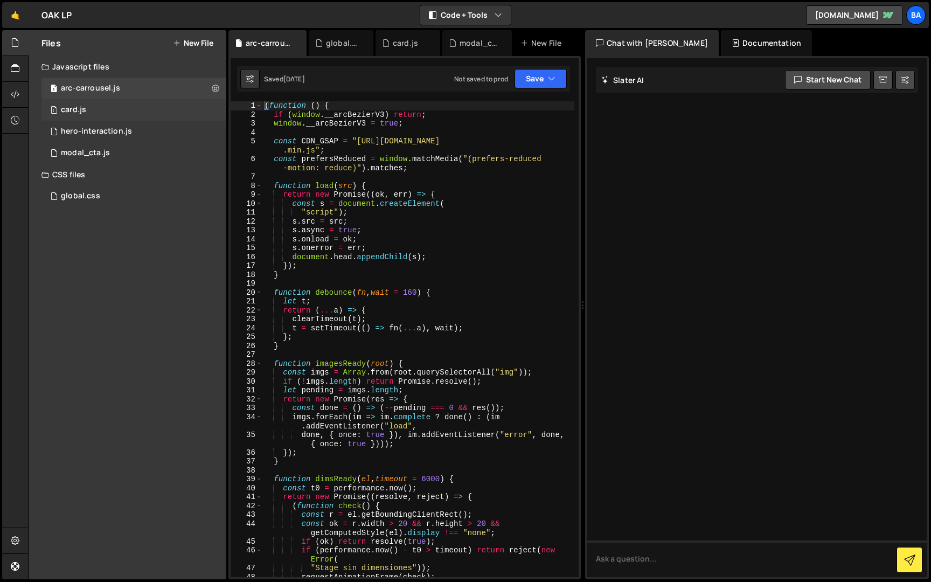
click at [61, 106] on div "card.js" at bounding box center [73, 110] width 25 height 10
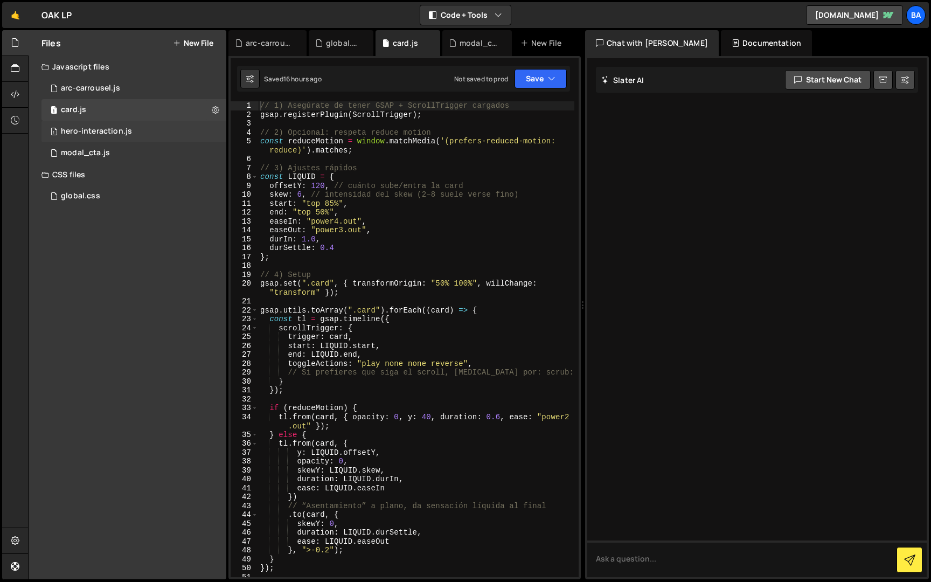
click at [88, 134] on div "hero-interaction.js" at bounding box center [96, 132] width 71 height 10
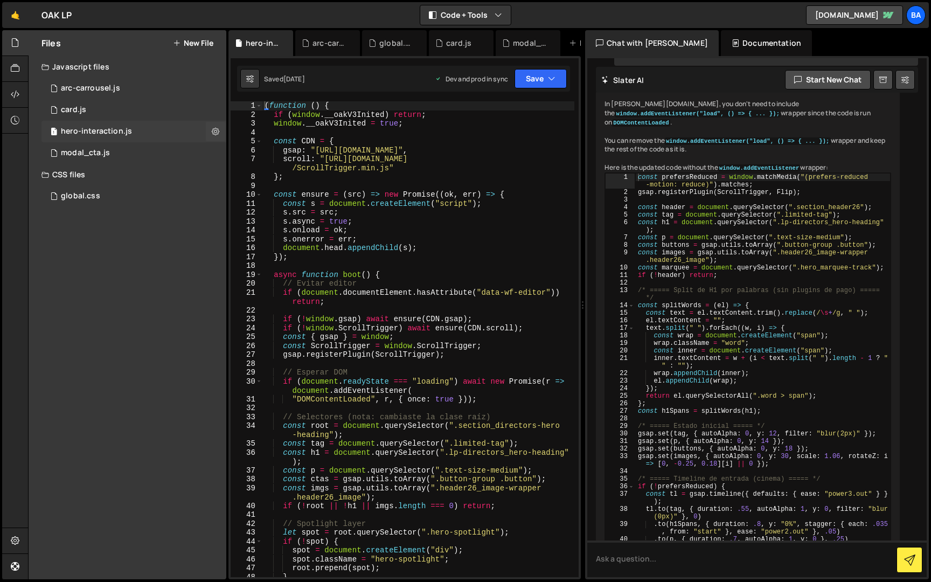
scroll to position [1365, 0]
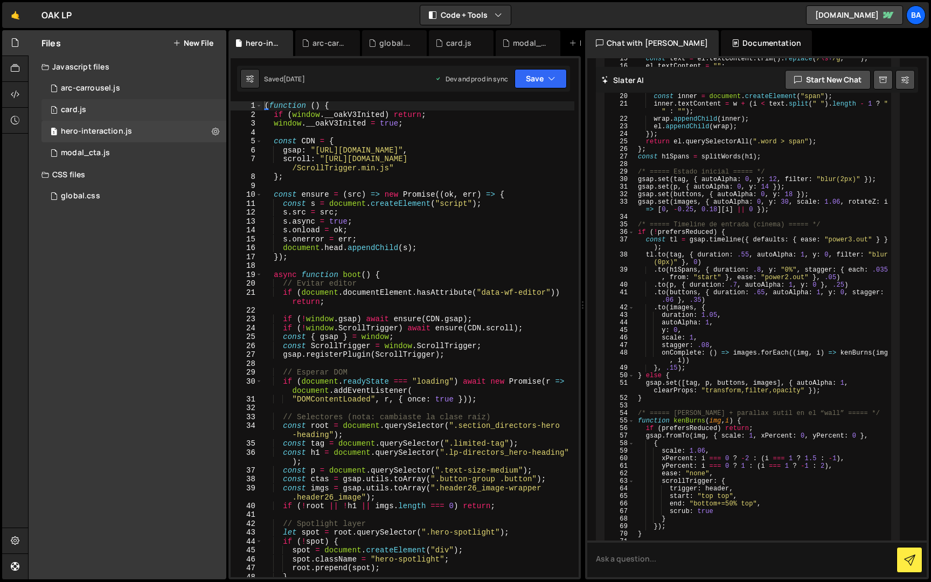
click at [82, 108] on div "card.js" at bounding box center [73, 110] width 25 height 10
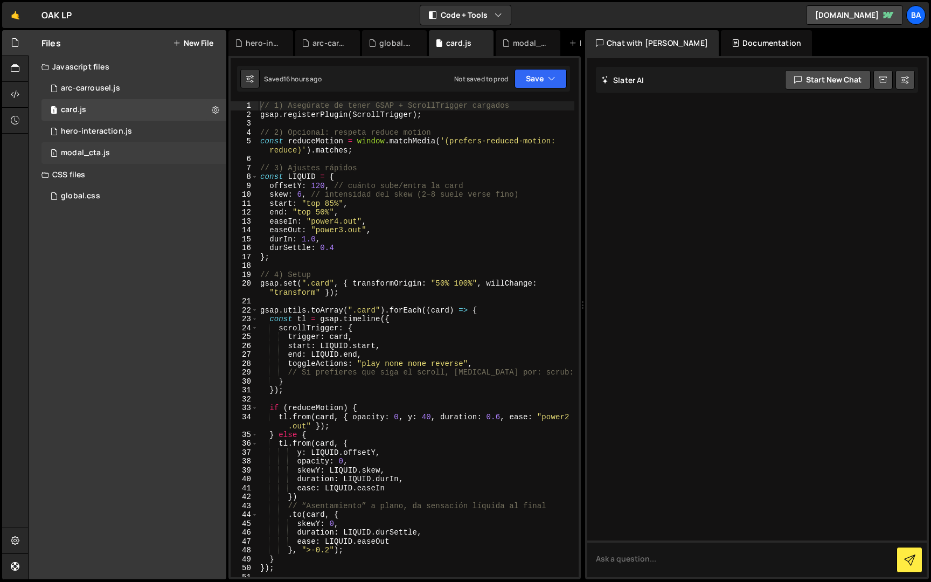
click at [102, 151] on div "modal_cta.js" at bounding box center [85, 153] width 49 height 10
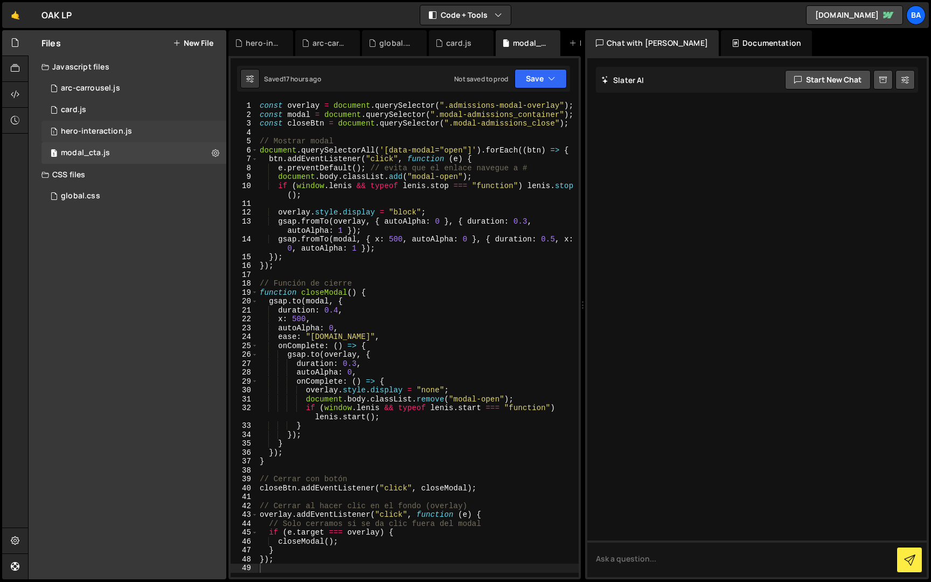
click at [107, 126] on div "1 hero-interaction.js 0" at bounding box center [133, 132] width 185 height 22
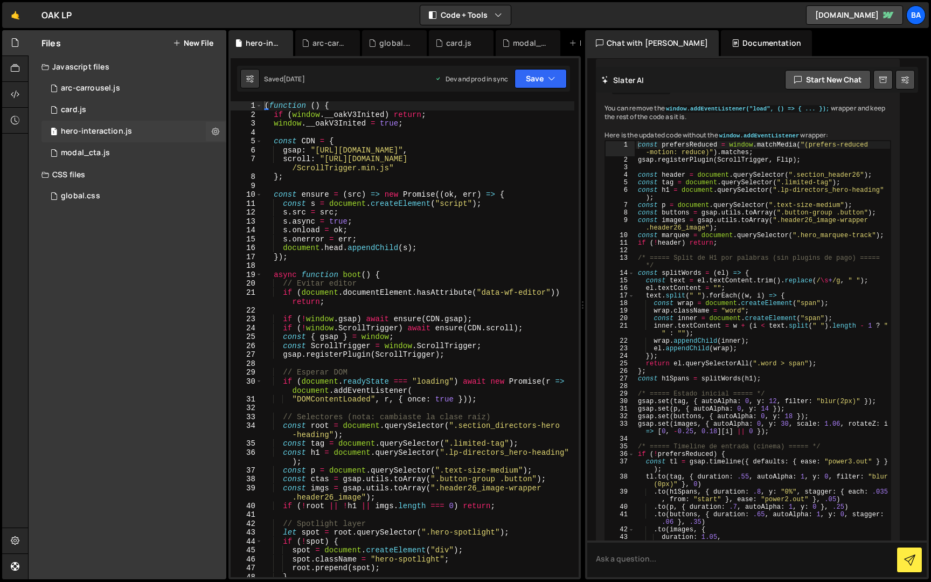
scroll to position [1365, 0]
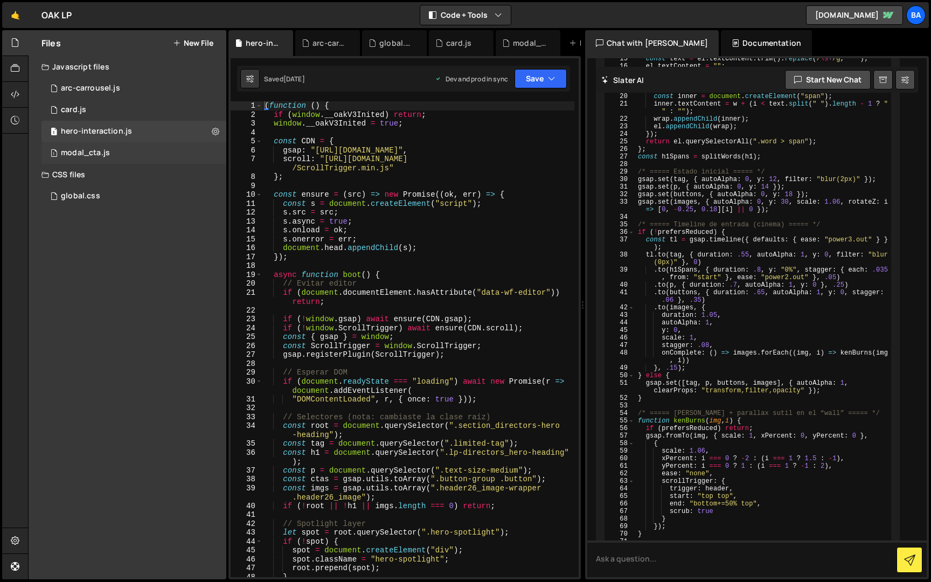
click at [133, 155] on div "1 modal_cta.js 0" at bounding box center [133, 153] width 185 height 22
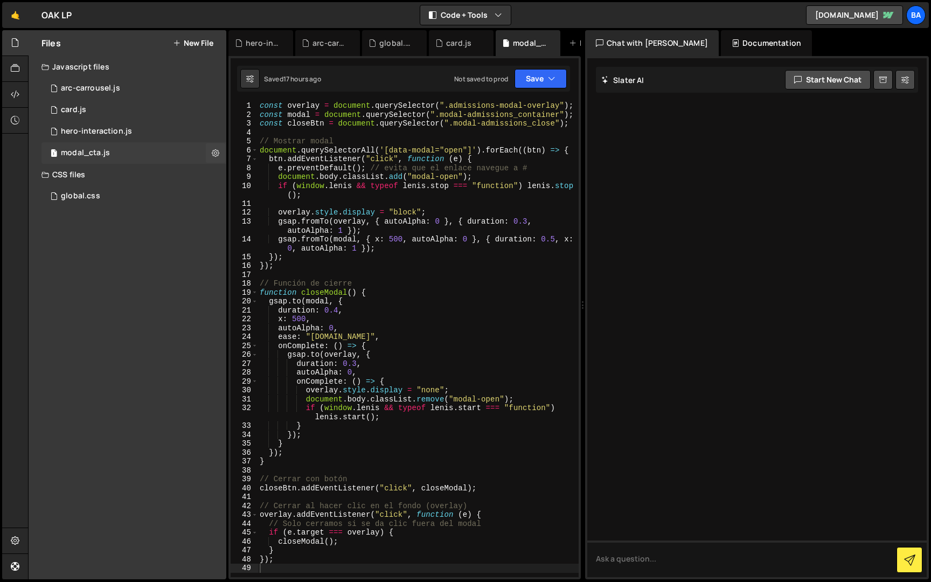
scroll to position [0, 0]
click at [112, 196] on div "global.css 0" at bounding box center [133, 196] width 185 height 22
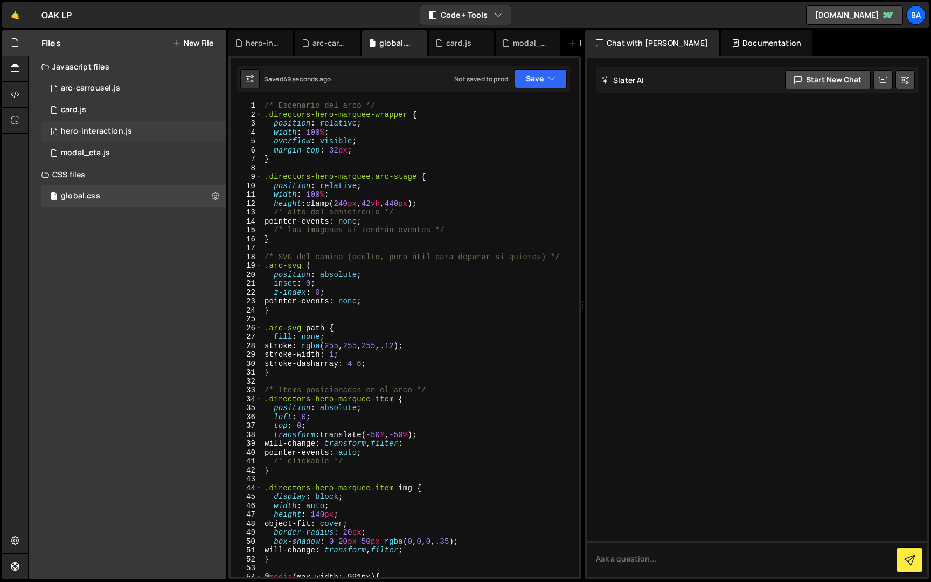
click at [106, 129] on div "hero-interaction.js" at bounding box center [96, 132] width 71 height 10
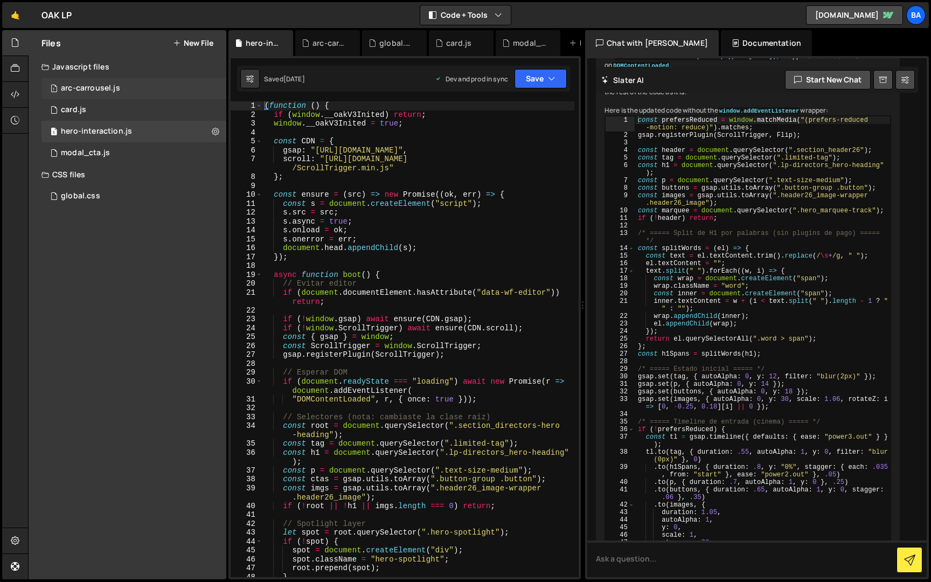
scroll to position [1365, 0]
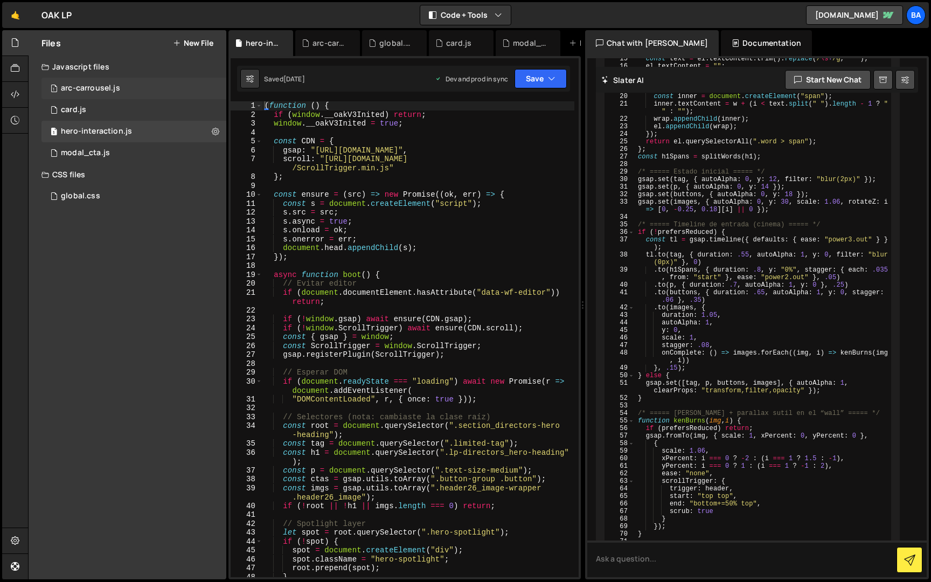
click at [86, 84] on div "arc-carrousel.js" at bounding box center [90, 89] width 59 height 10
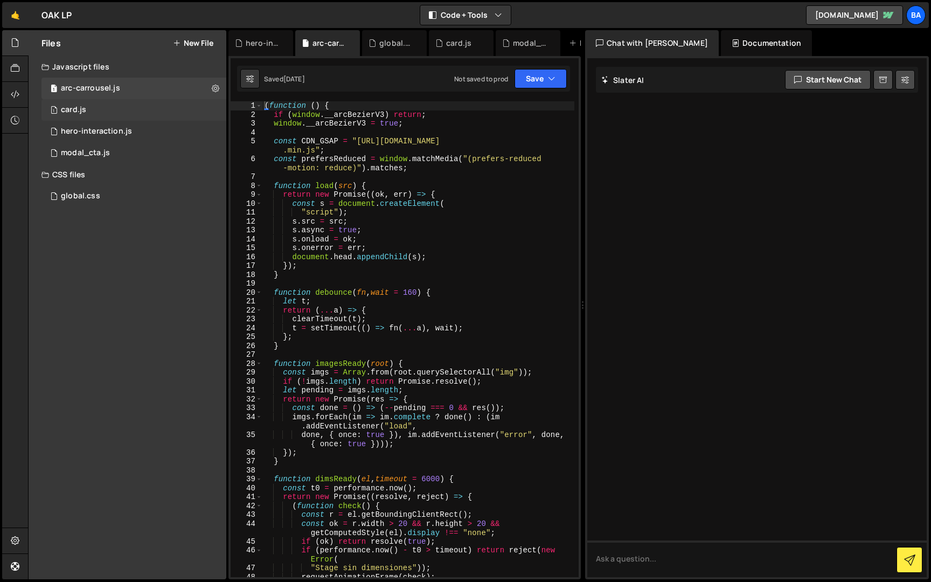
click at [75, 107] on div "card.js" at bounding box center [73, 110] width 25 height 10
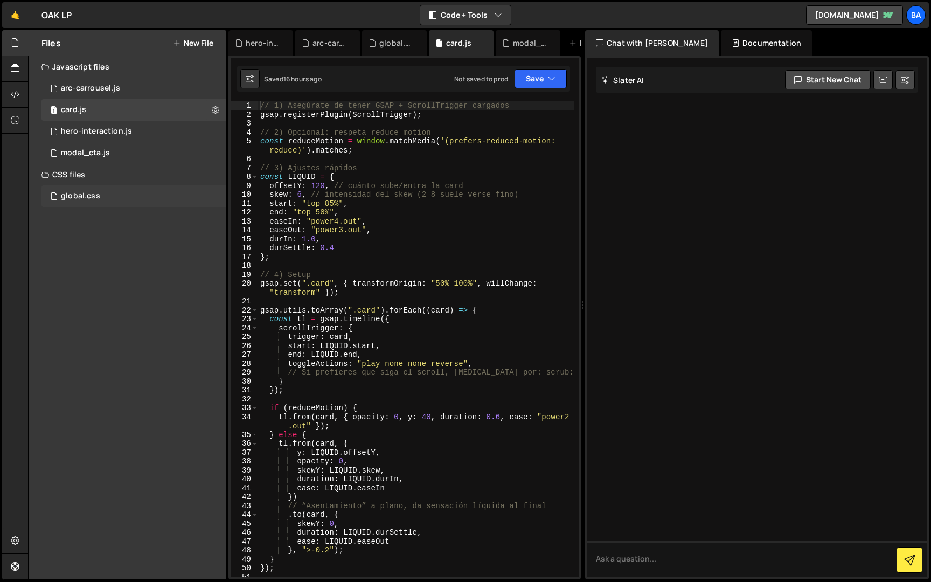
click at [116, 199] on div "global.css 0" at bounding box center [133, 196] width 185 height 22
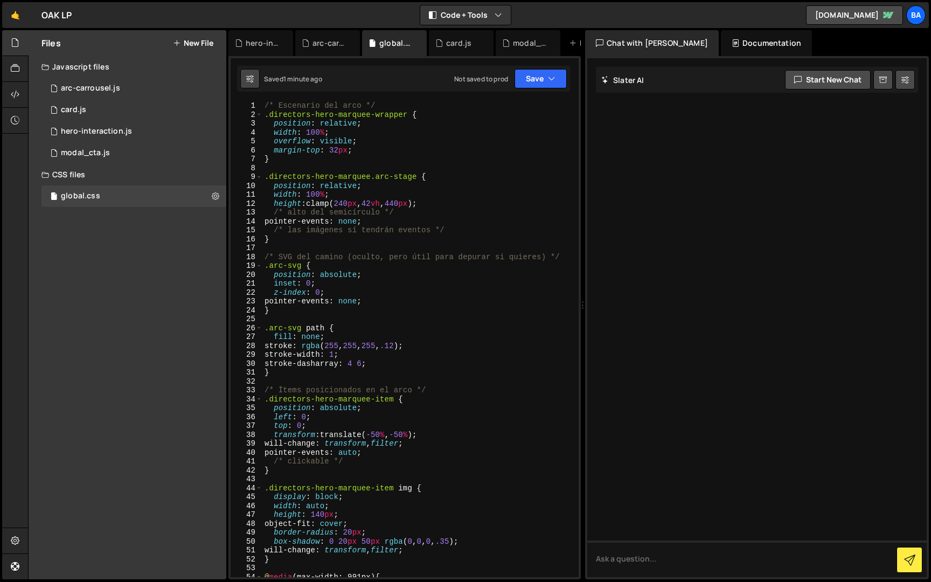
click at [258, 81] on button at bounding box center [249, 78] width 19 height 19
select select "editor"
select select "ace/theme/monokai"
type input "14"
checkbox input "true"
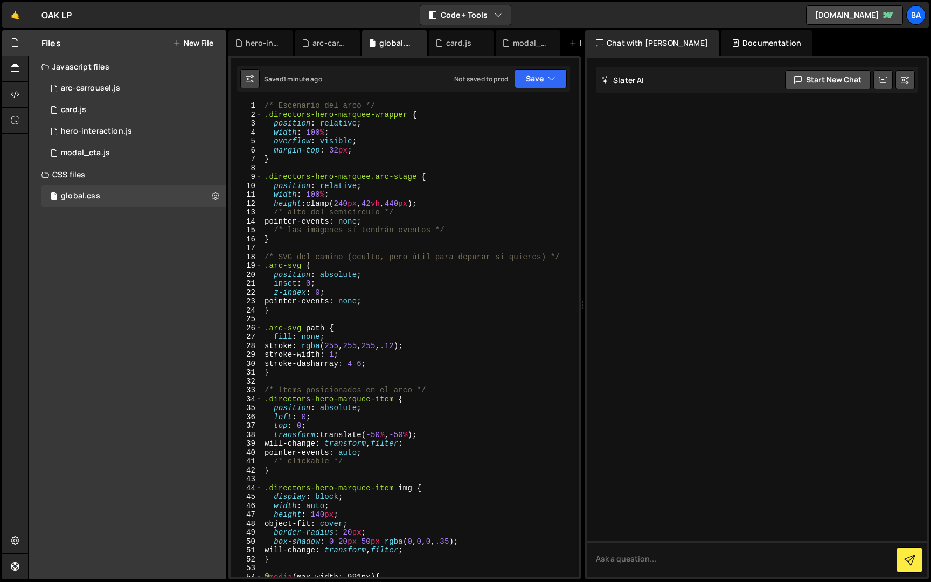
checkbox input "true"
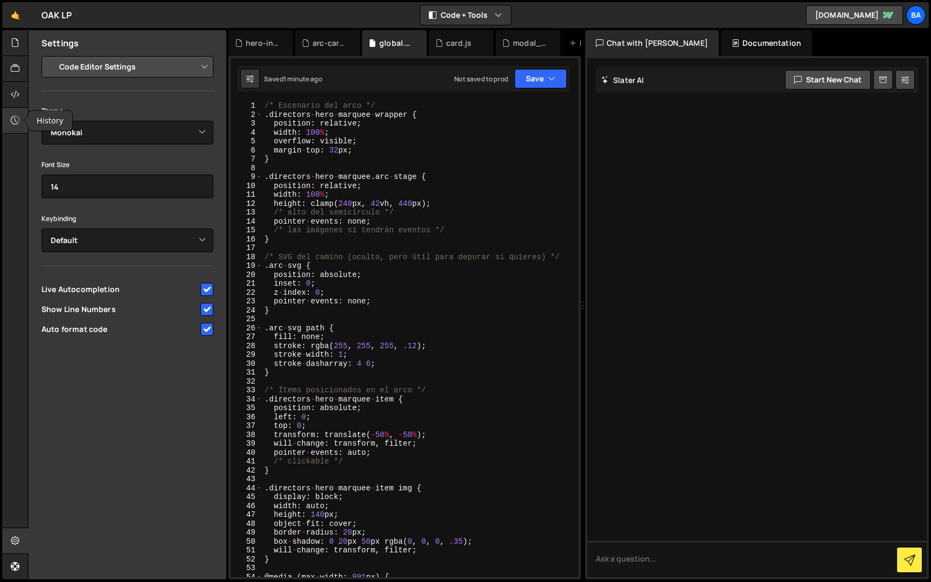
click at [17, 119] on icon at bounding box center [15, 120] width 9 height 12
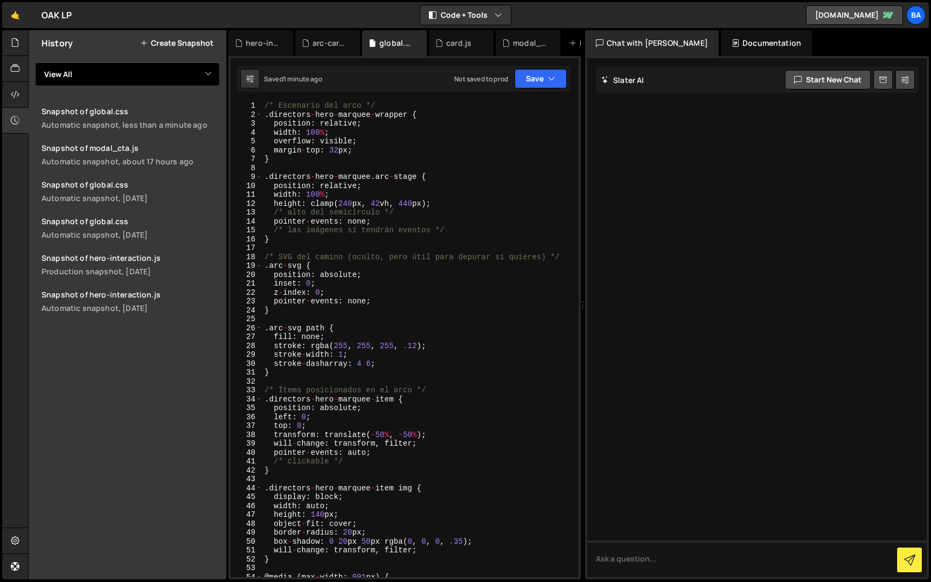
click at [145, 78] on select "View All arc-carrousel card hero-interaction modal_cta" at bounding box center [127, 74] width 185 height 24
click at [35, 62] on select "View All arc-carrousel card hero-interaction modal_cta" at bounding box center [127, 74] width 185 height 24
click at [365, 263] on div "/* Escenario del arco */ . directors - hero - marquee - wrapper { position : re…" at bounding box center [418, 347] width 312 height 493
type textarea ".arc-svg {"
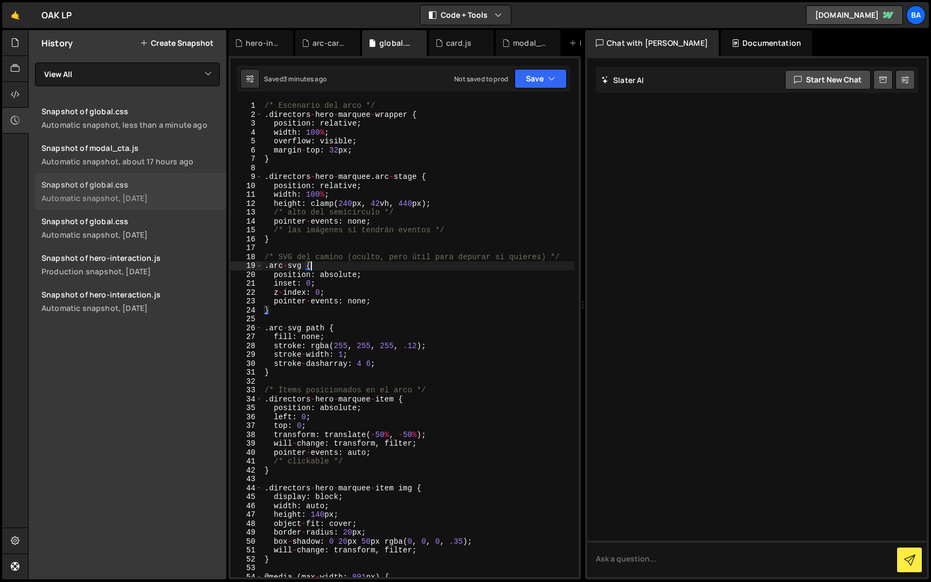
click at [128, 181] on div "Snapshot of global.css" at bounding box center [130, 184] width 178 height 10
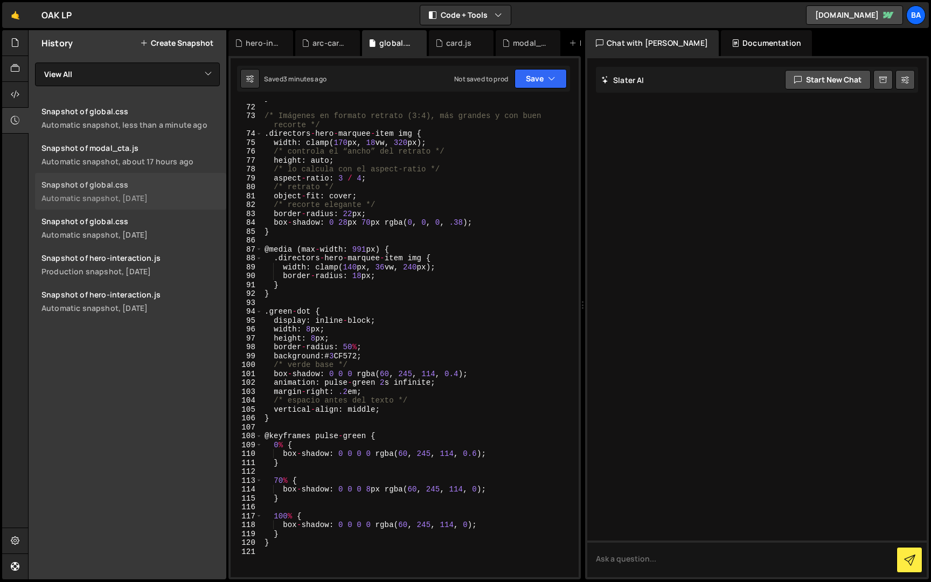
scroll to position [627, 0]
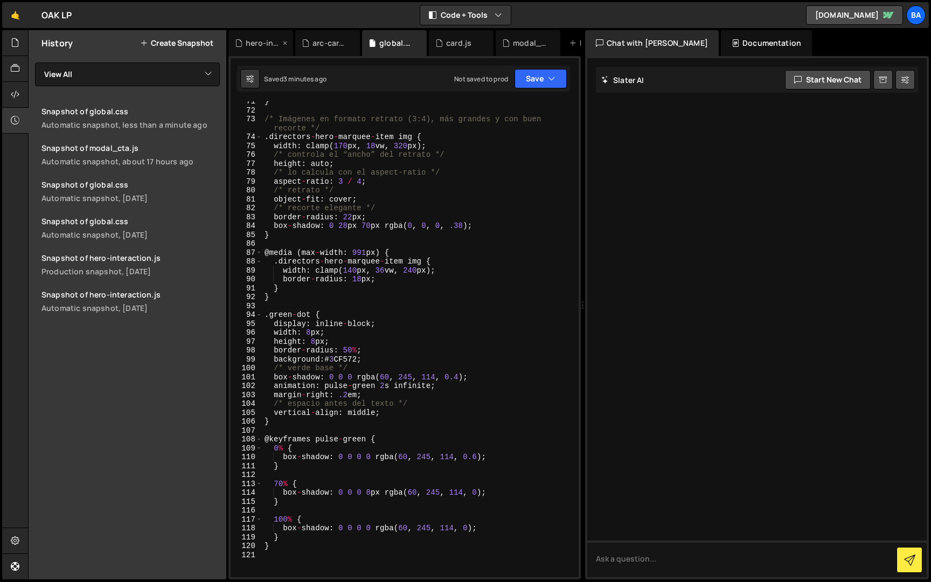
click at [256, 45] on div "hero-interaction.js" at bounding box center [263, 43] width 34 height 11
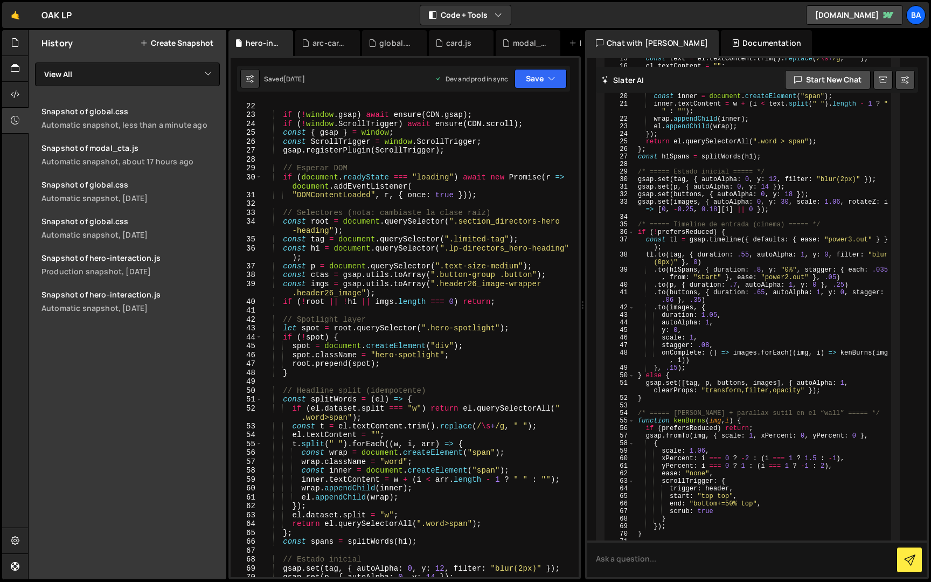
scroll to position [216, 0]
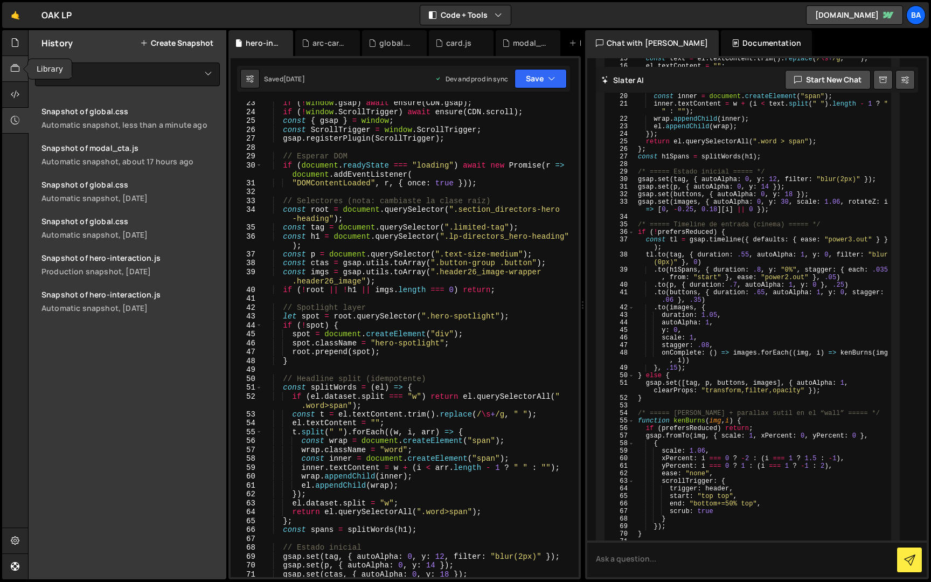
click at [11, 59] on div at bounding box center [15, 69] width 26 height 26
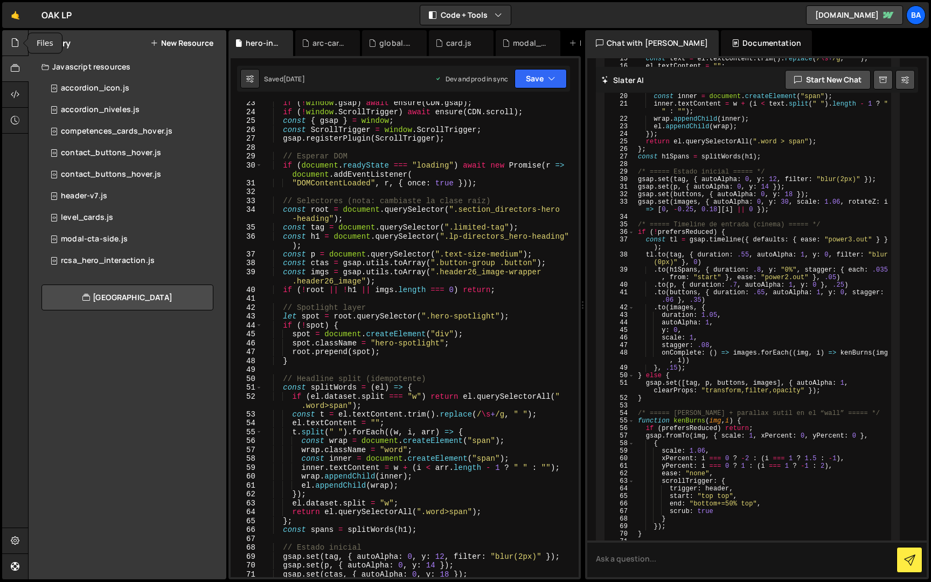
click at [18, 43] on icon at bounding box center [15, 43] width 9 height 12
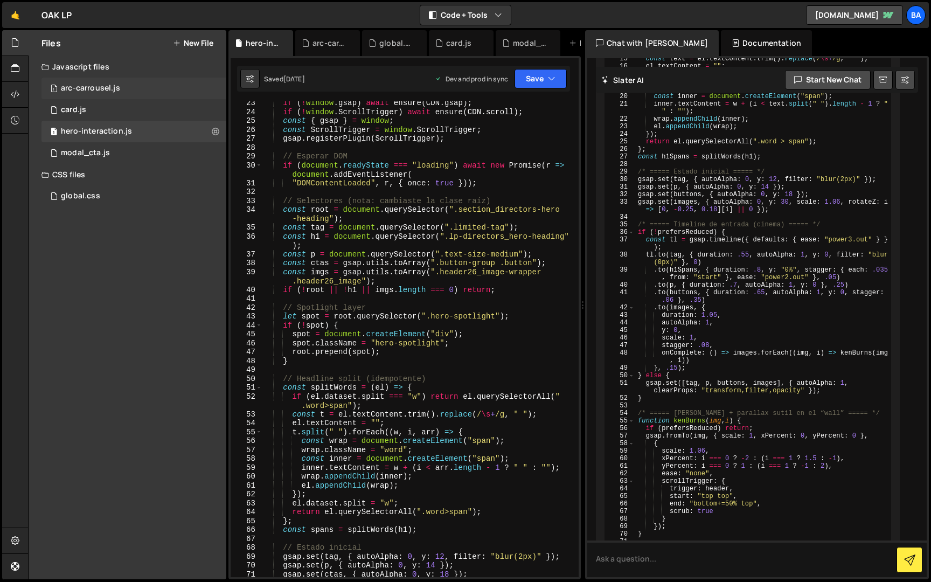
click at [78, 91] on div "arc-carrousel.js" at bounding box center [90, 89] width 59 height 10
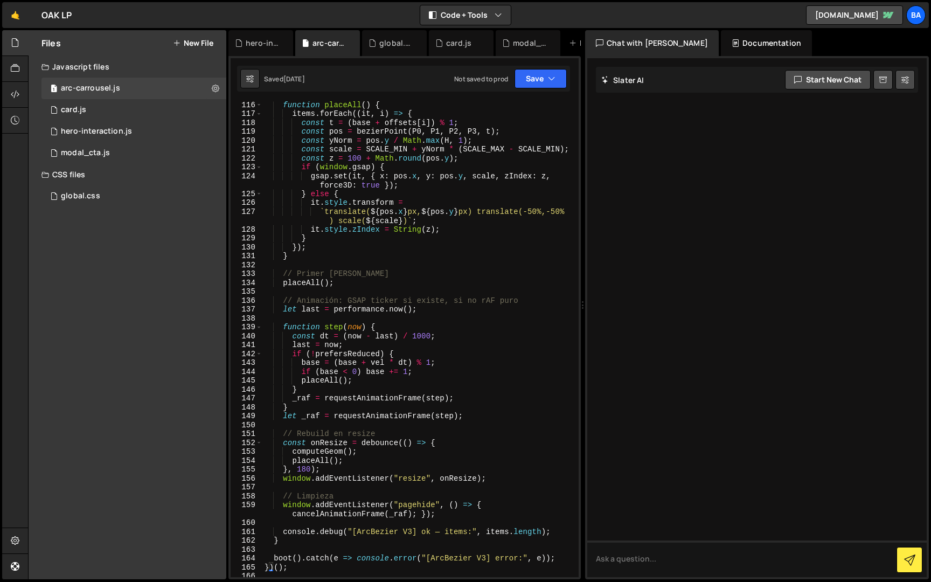
scroll to position [1420, 0]
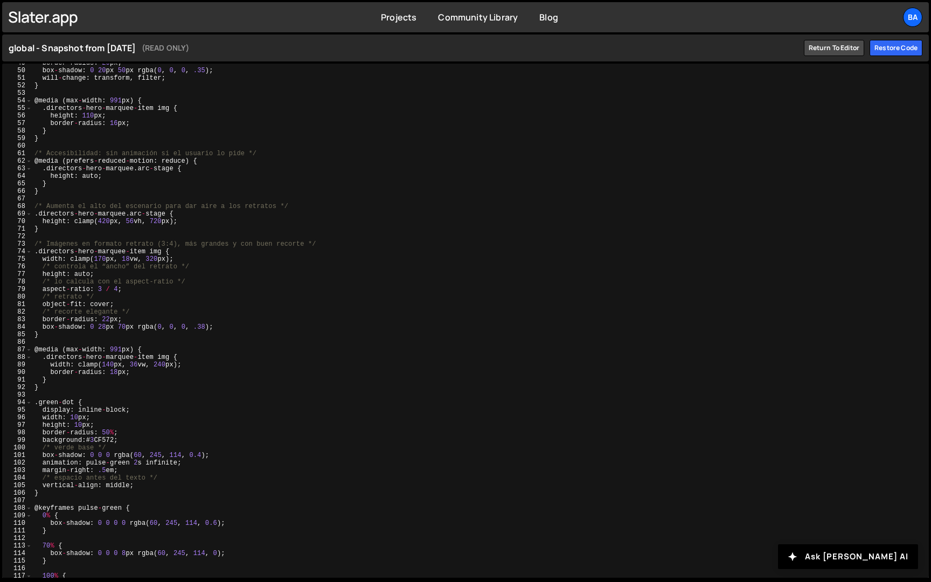
scroll to position [399, 0]
